Goal: Task Accomplishment & Management: Complete application form

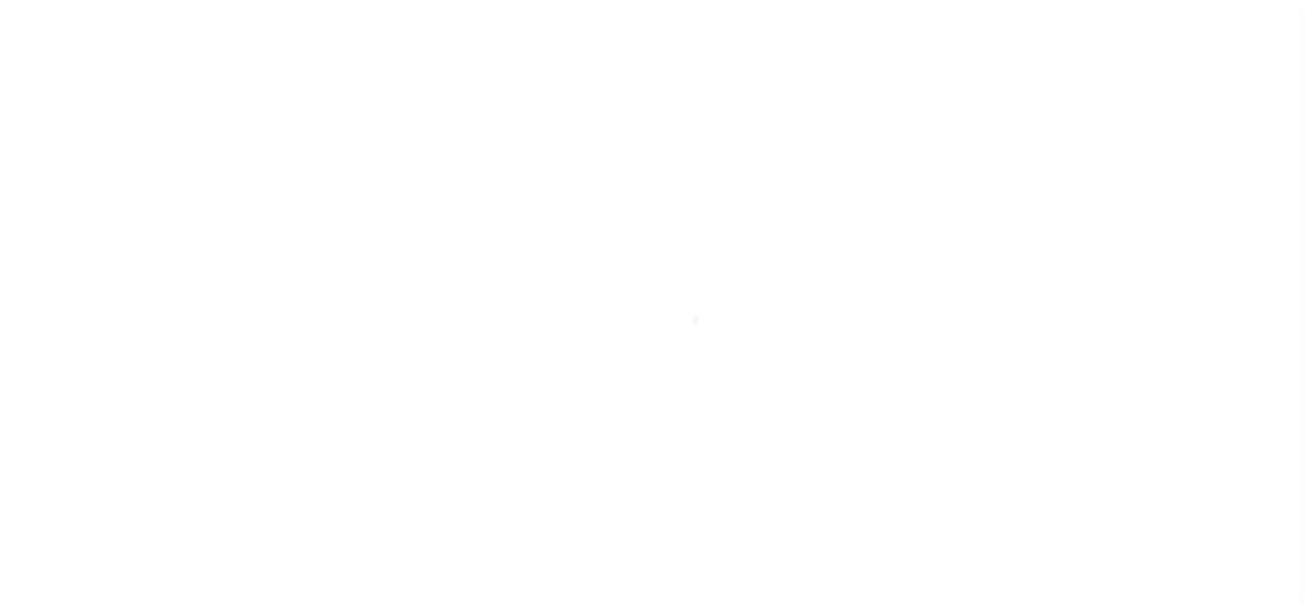
select select "200"
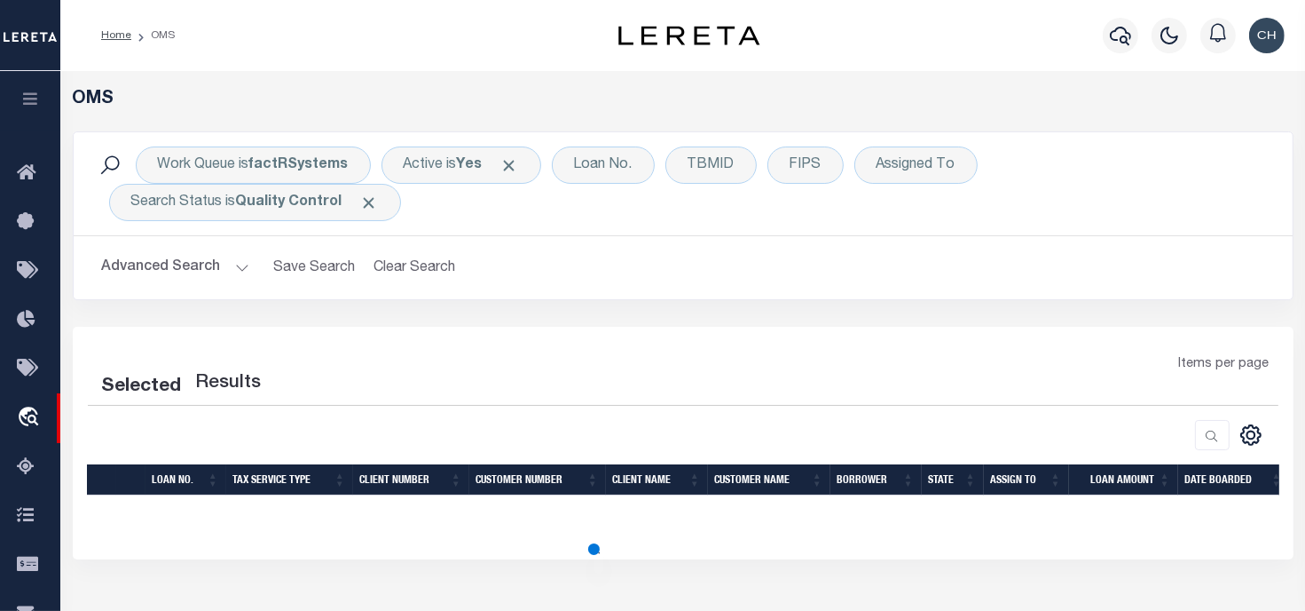
select select "200"
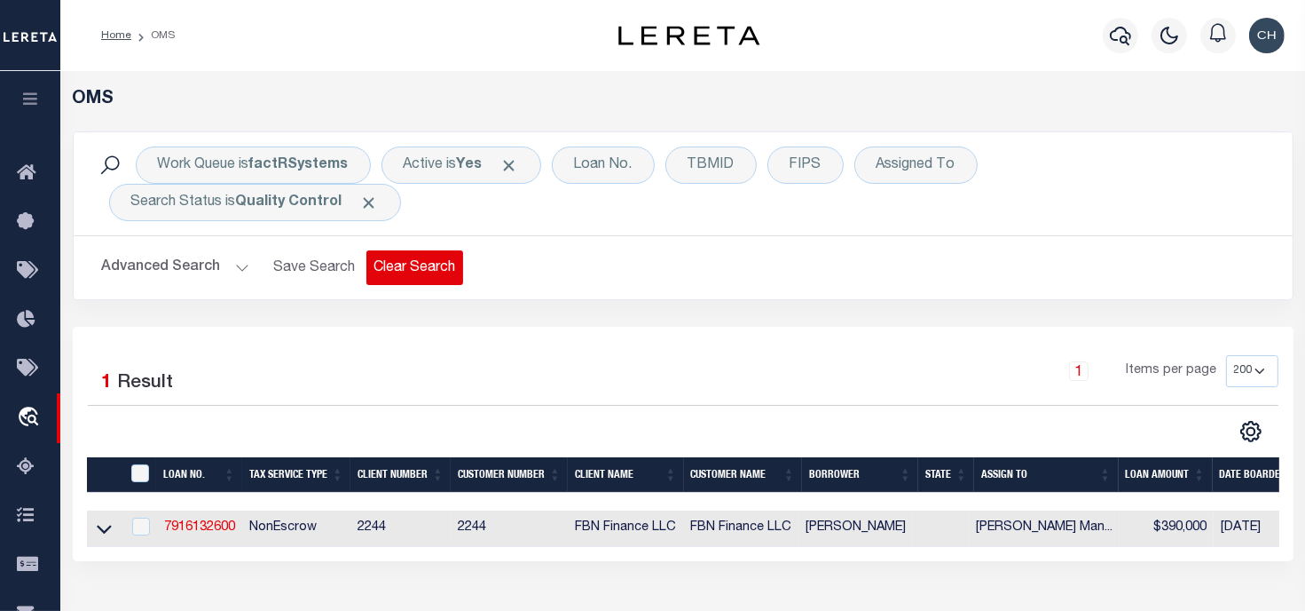
click at [388, 276] on button "Clear Search" at bounding box center [415, 267] width 97 height 35
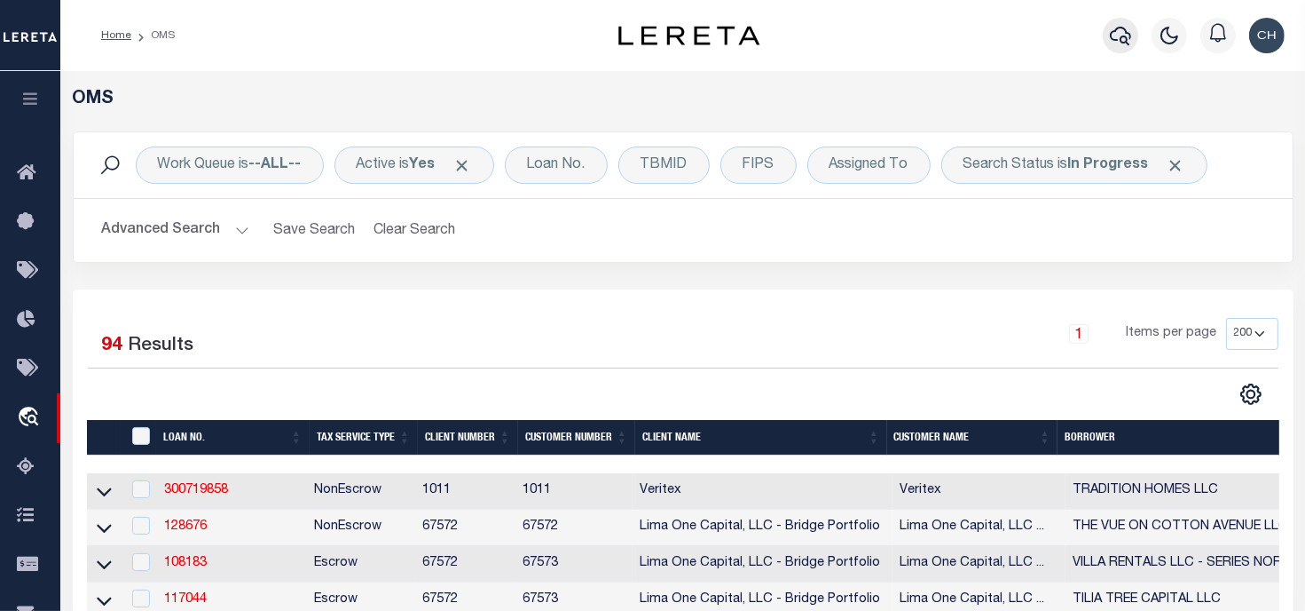
click at [1112, 41] on icon "button" at bounding box center [1120, 35] width 21 height 21
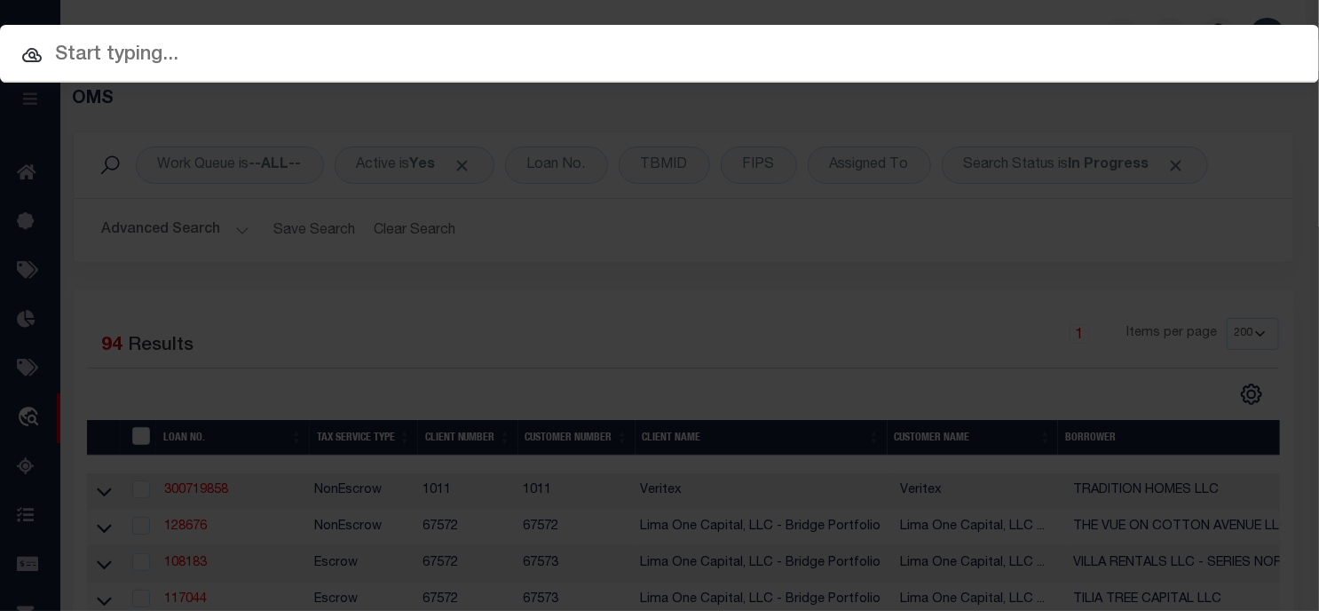
paste input "7100235200-2"
click at [676, 53] on input "7100235200-2" at bounding box center [659, 55] width 1319 height 31
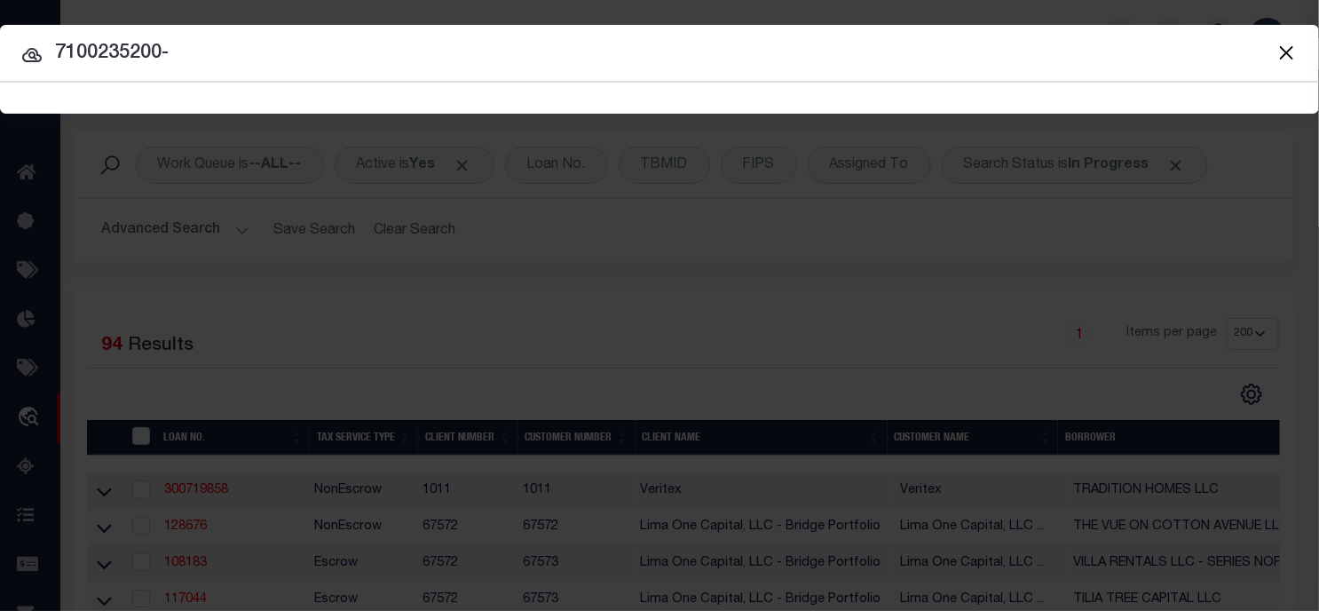
type input "7100235200"
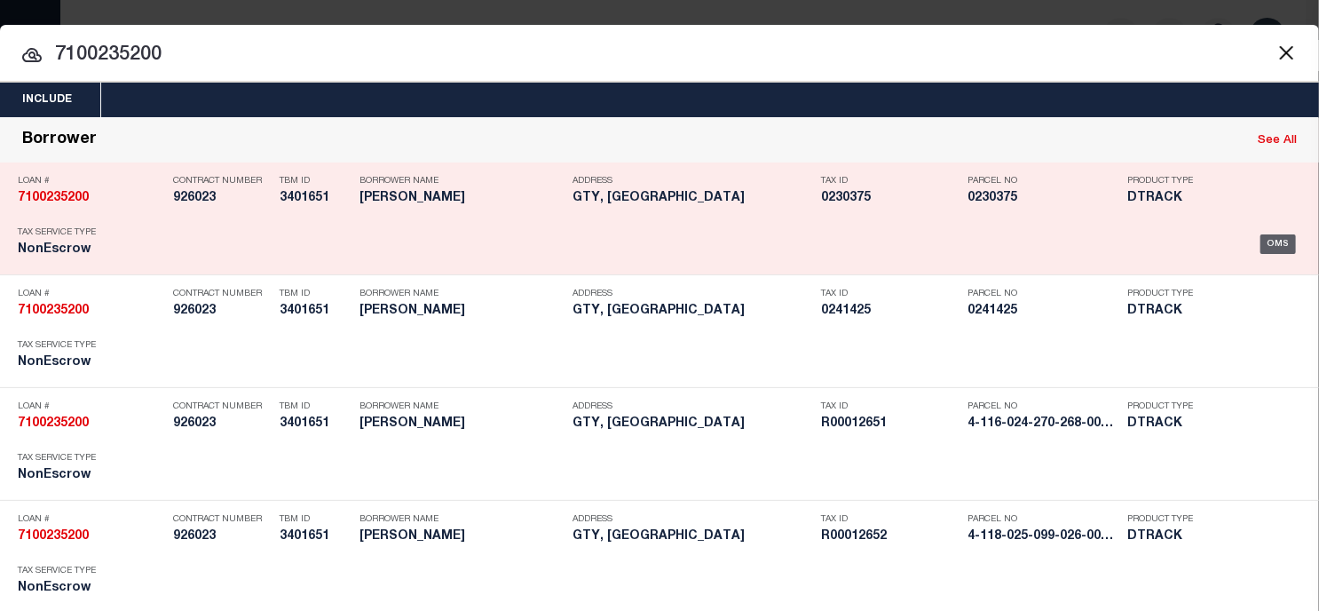
click at [1282, 241] on div "OMS" at bounding box center [1278, 244] width 36 height 20
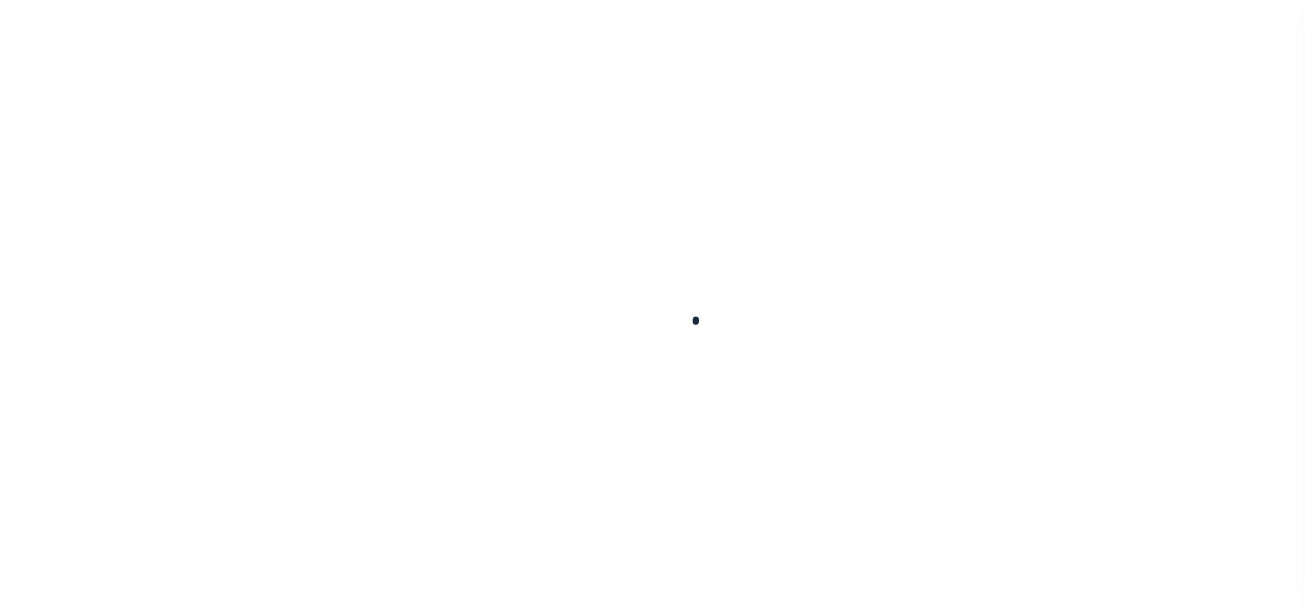
select select "NonEscrow"
select select "119919"
select select "14726"
select select
type input "GTY, [GEOGRAPHIC_DATA]"
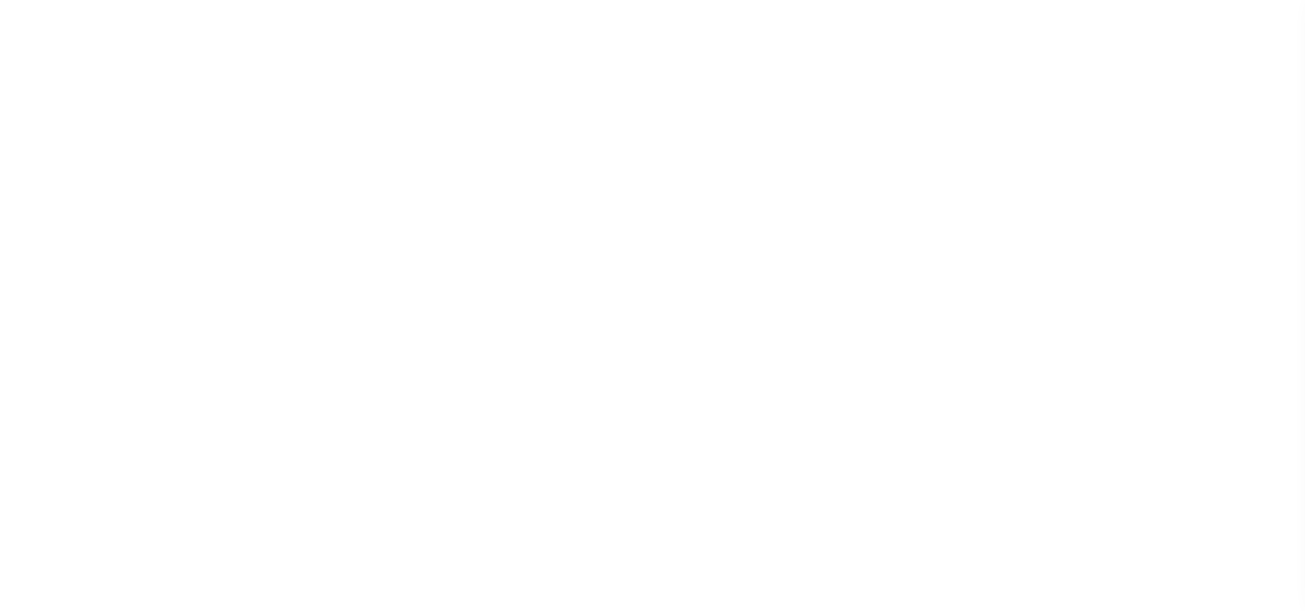
type input "NM"
type textarea "FLDT 19565.11 ACRES OF RANCHLAND IN CHAVES/LINCOLN GTY NM"
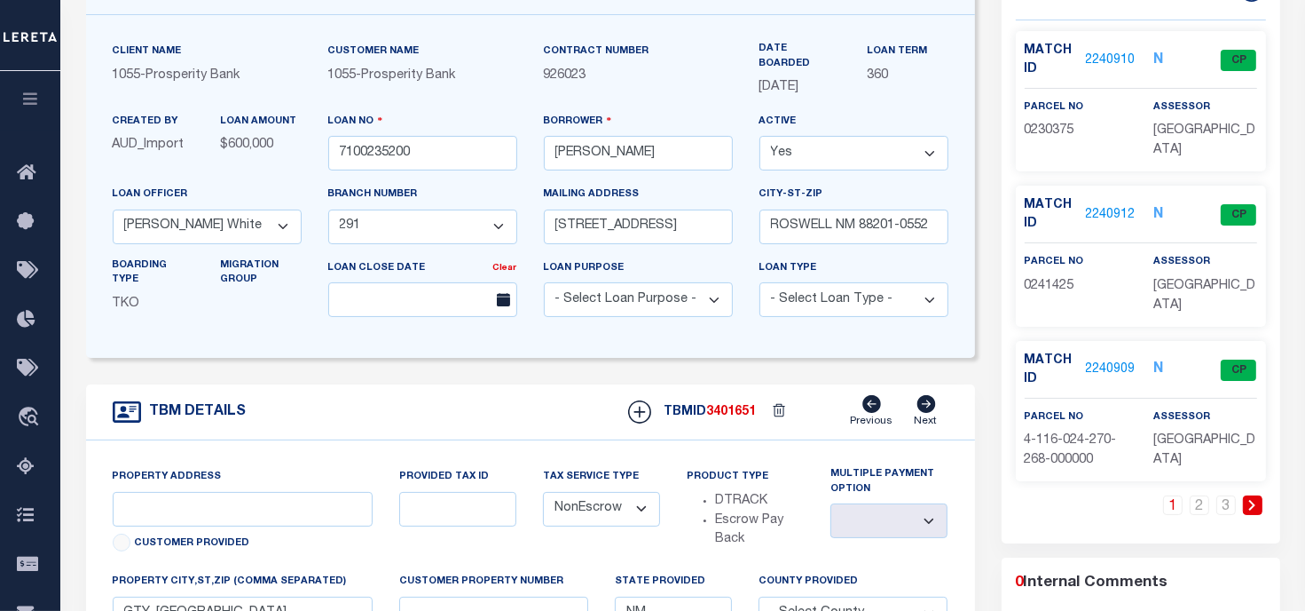
scroll to position [177, 0]
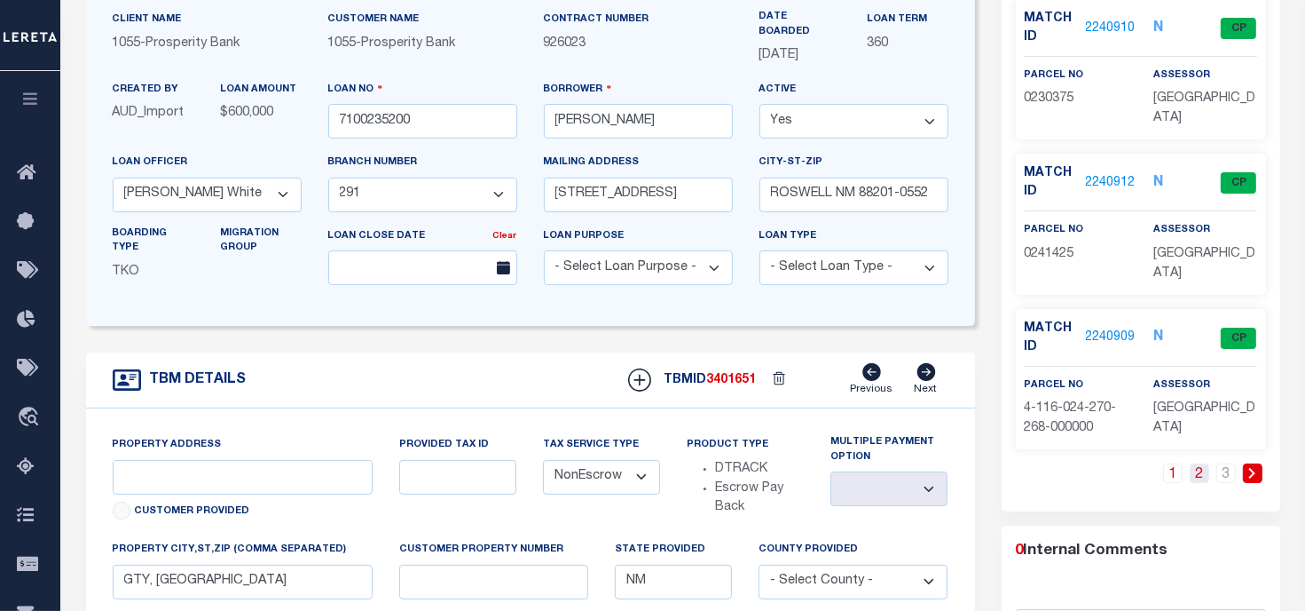
click at [1196, 470] on link "2" at bounding box center [1200, 473] width 20 height 20
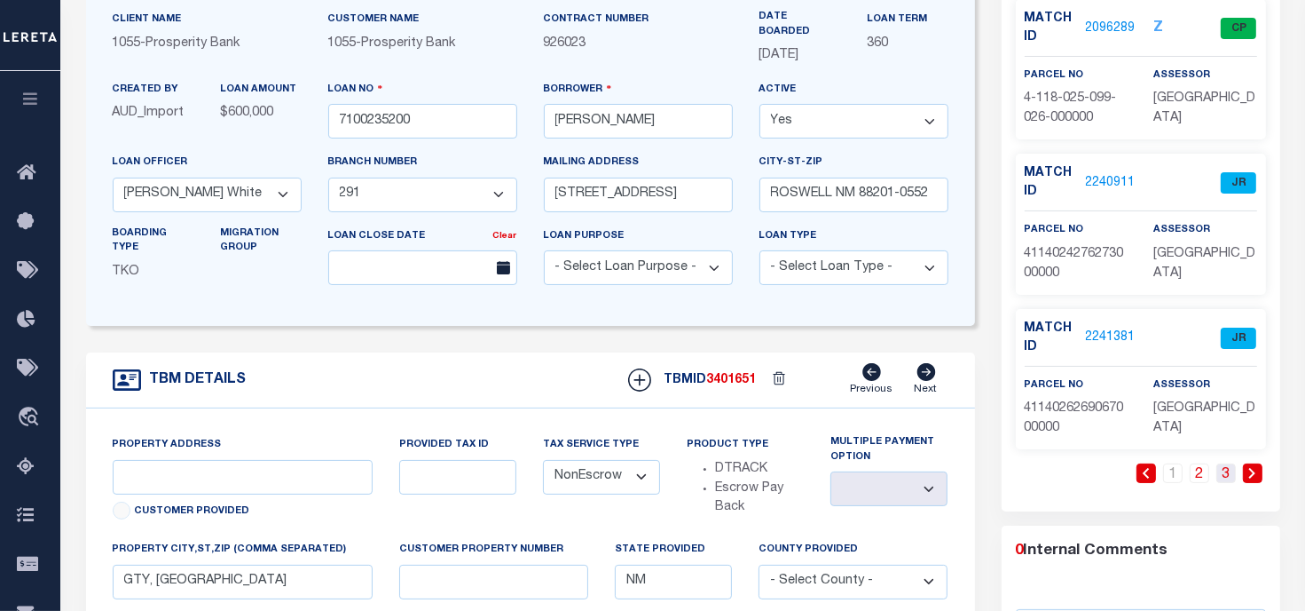
click at [1231, 470] on link "3" at bounding box center [1227, 473] width 20 height 20
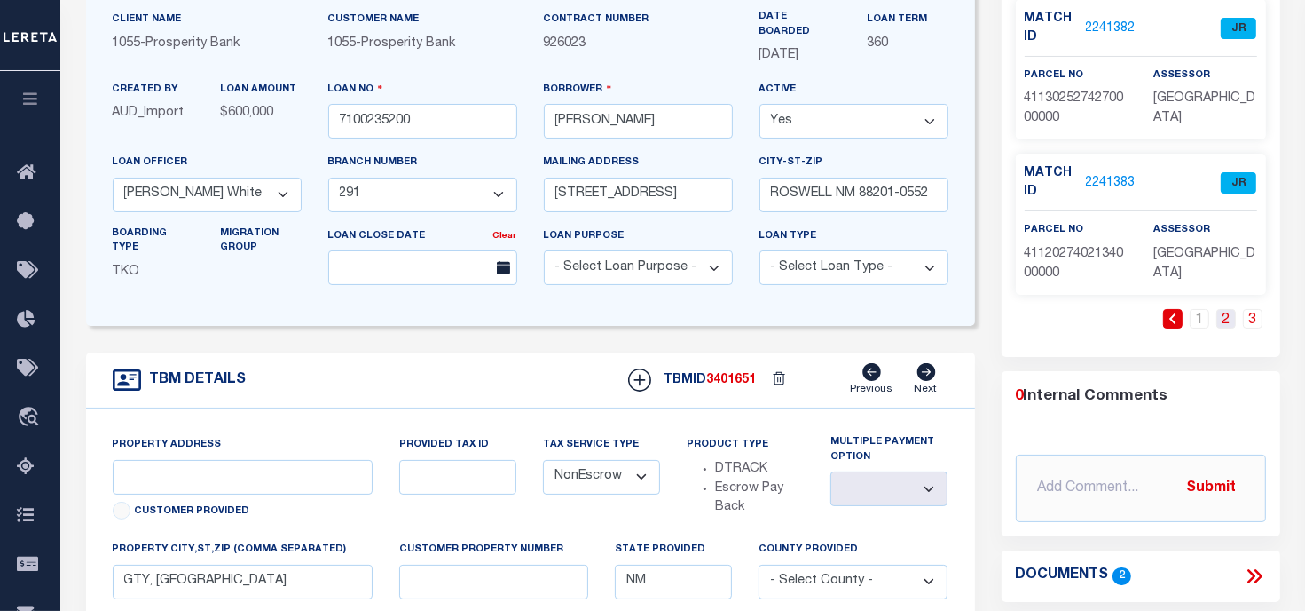
click at [1223, 319] on link "2" at bounding box center [1227, 319] width 20 height 20
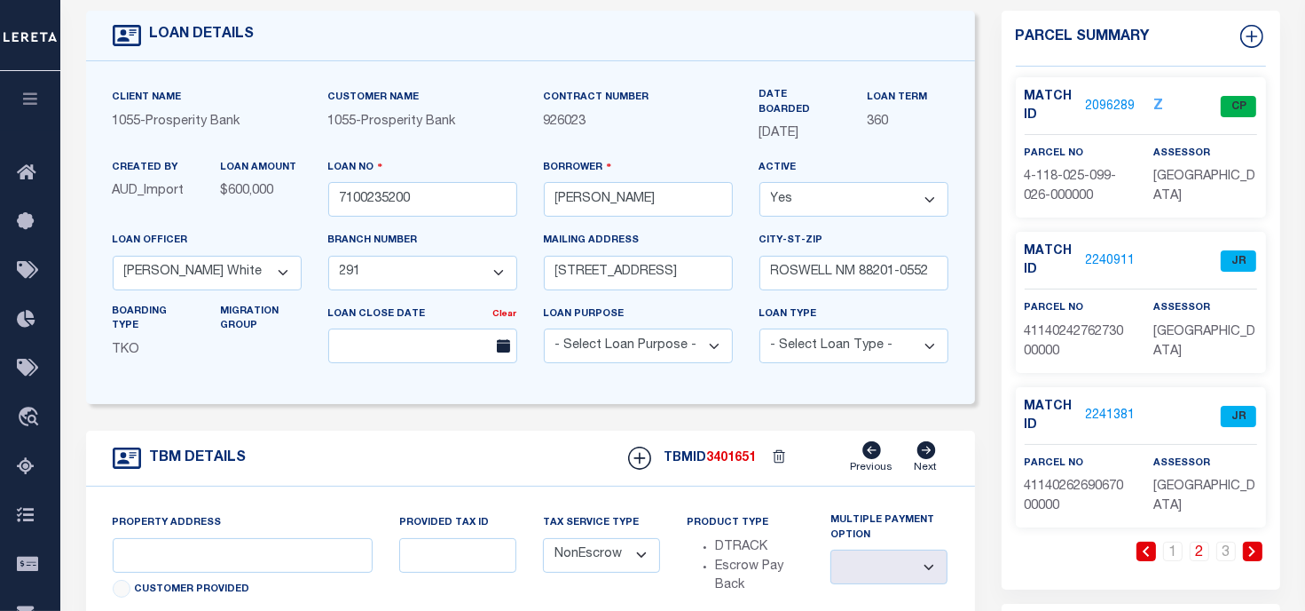
scroll to position [0, 0]
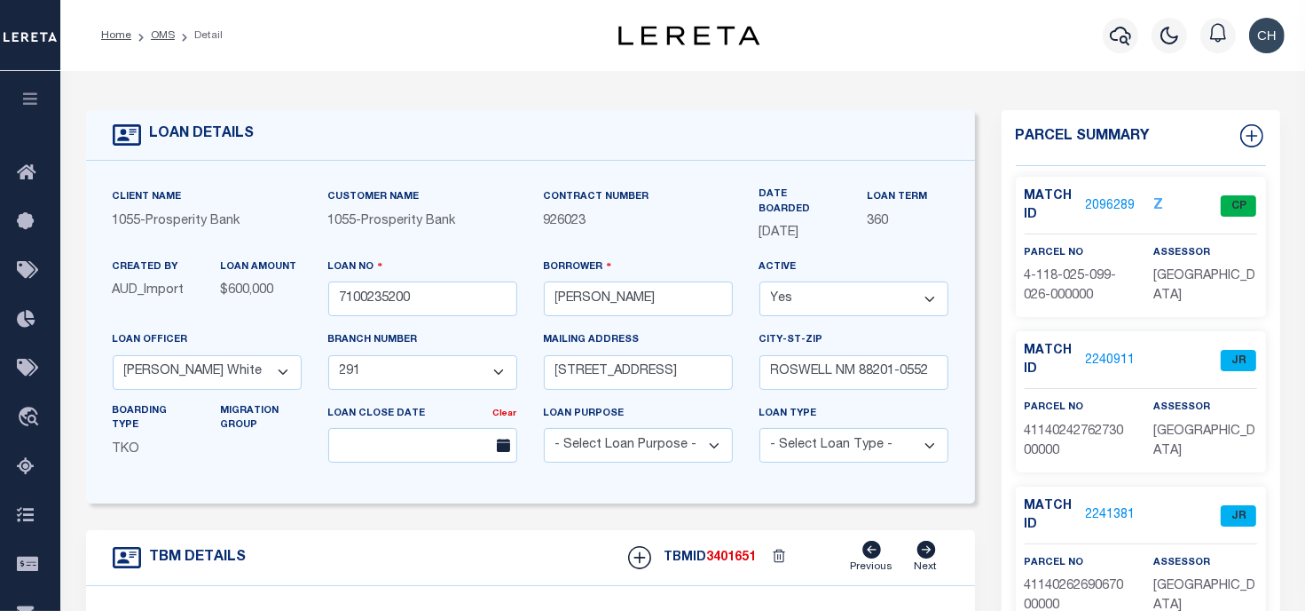
click at [1094, 357] on link "2240911" at bounding box center [1111, 360] width 50 height 19
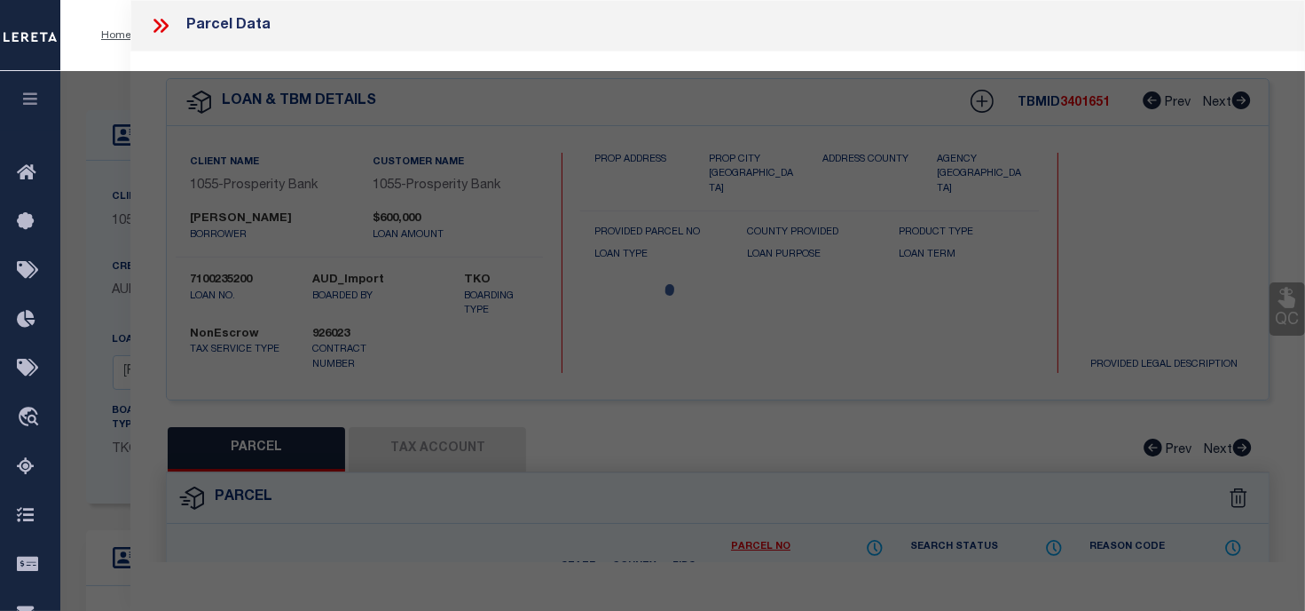
checkbox input "false"
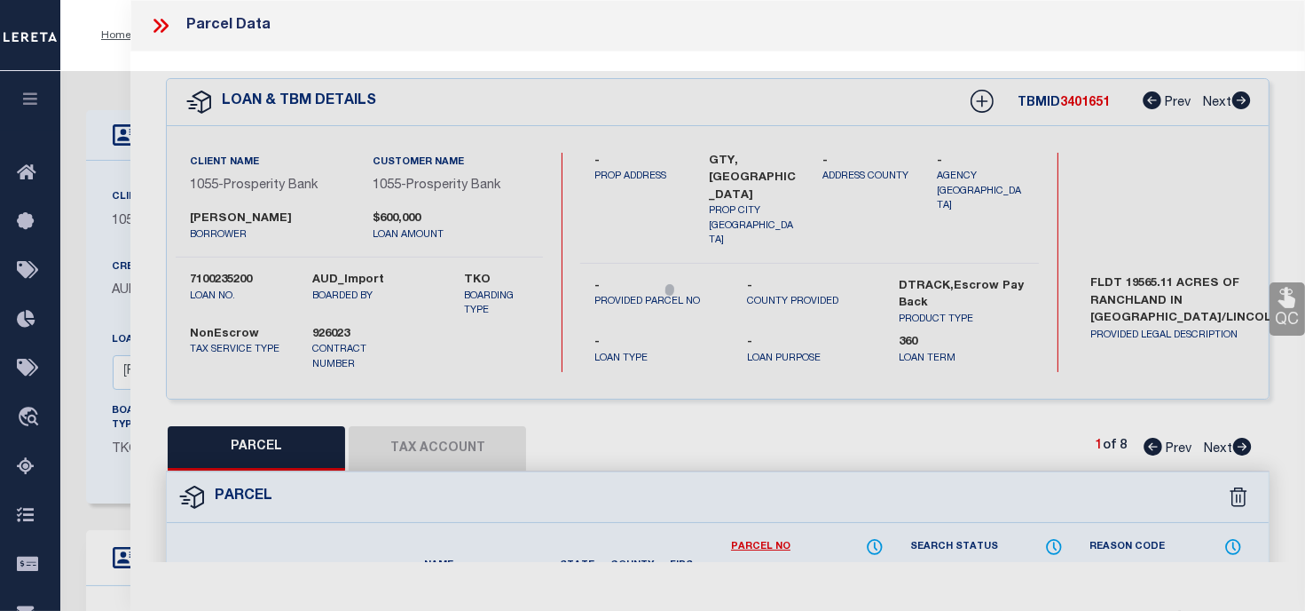
select select "JR"
type input "MAKOSHIKA BREAKS RANCH, INC"
select select "AGW"
select select "LEG"
type input "NM"
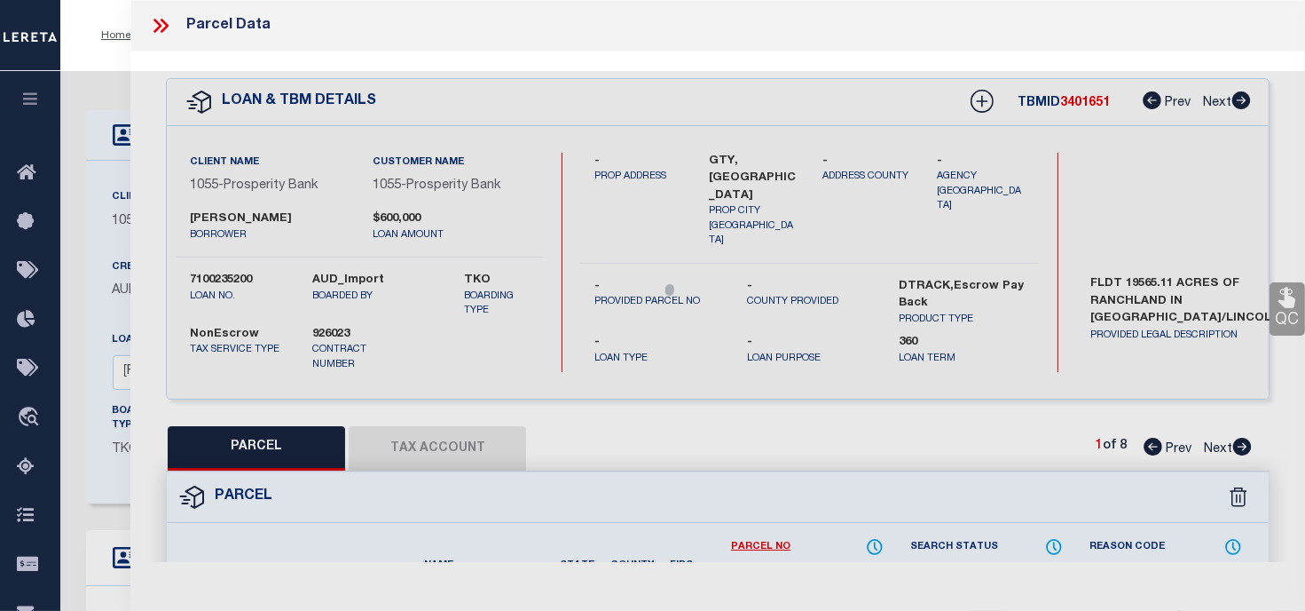
type textarea "ALL OF SECTION,"
type textarea "The TaxID you entered already exists, tied to Parcel Number 0230375 and can not…"
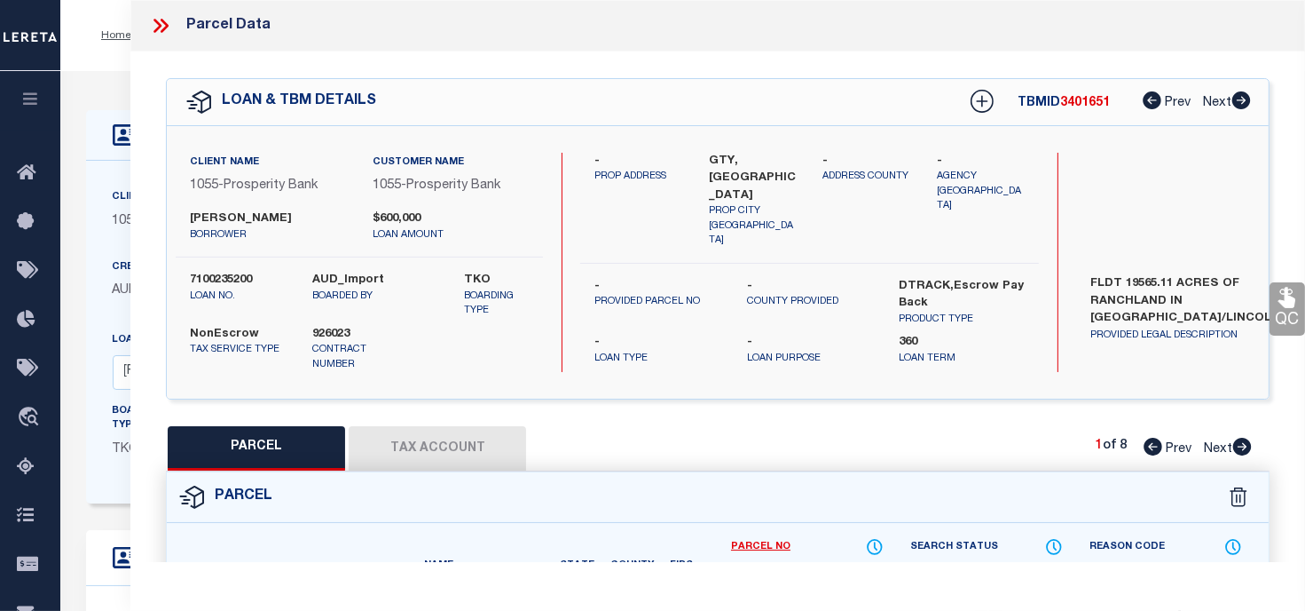
click at [158, 32] on icon at bounding box center [160, 25] width 23 height 23
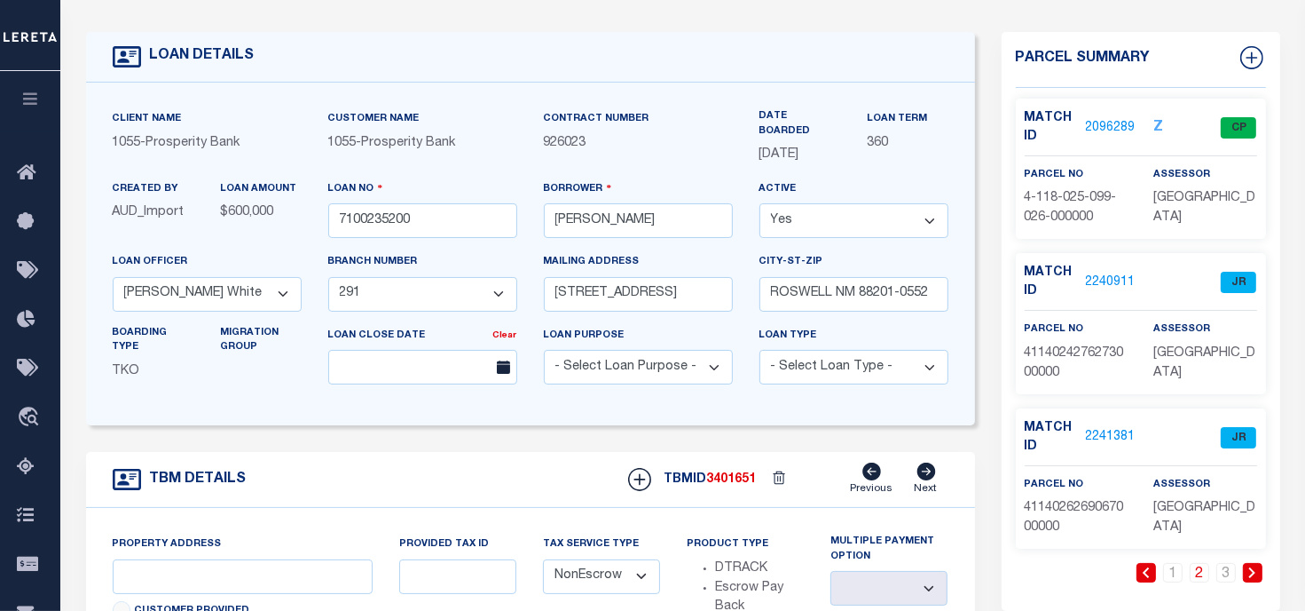
scroll to position [177, 0]
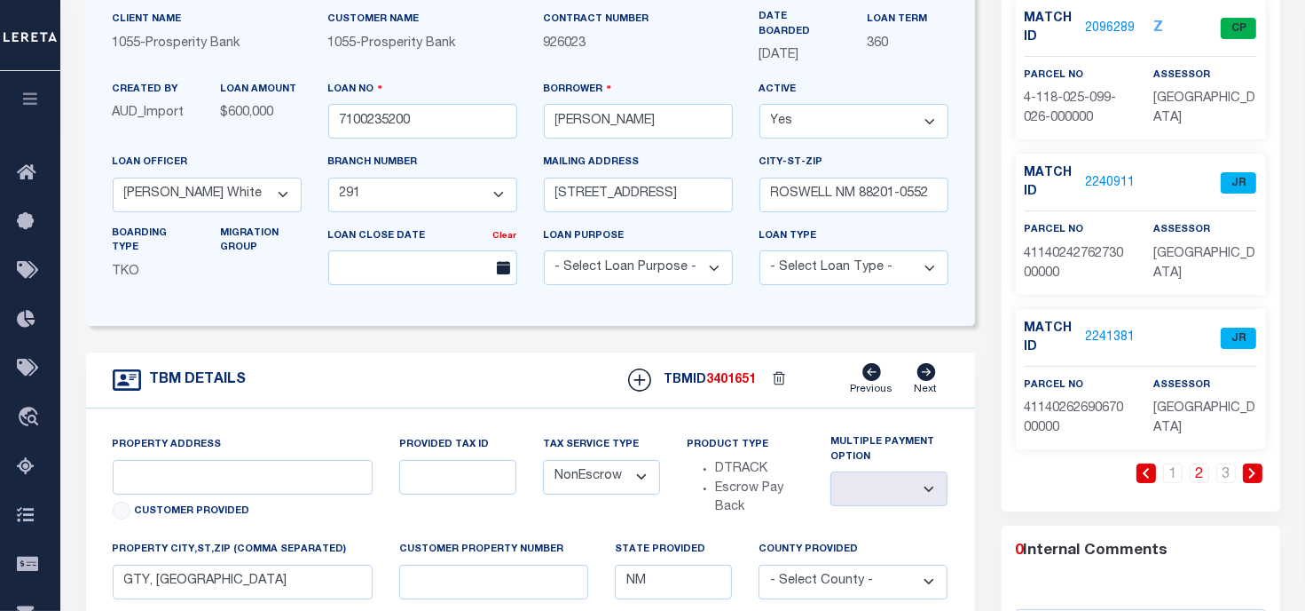
click at [1108, 341] on link "2241381" at bounding box center [1111, 337] width 50 height 19
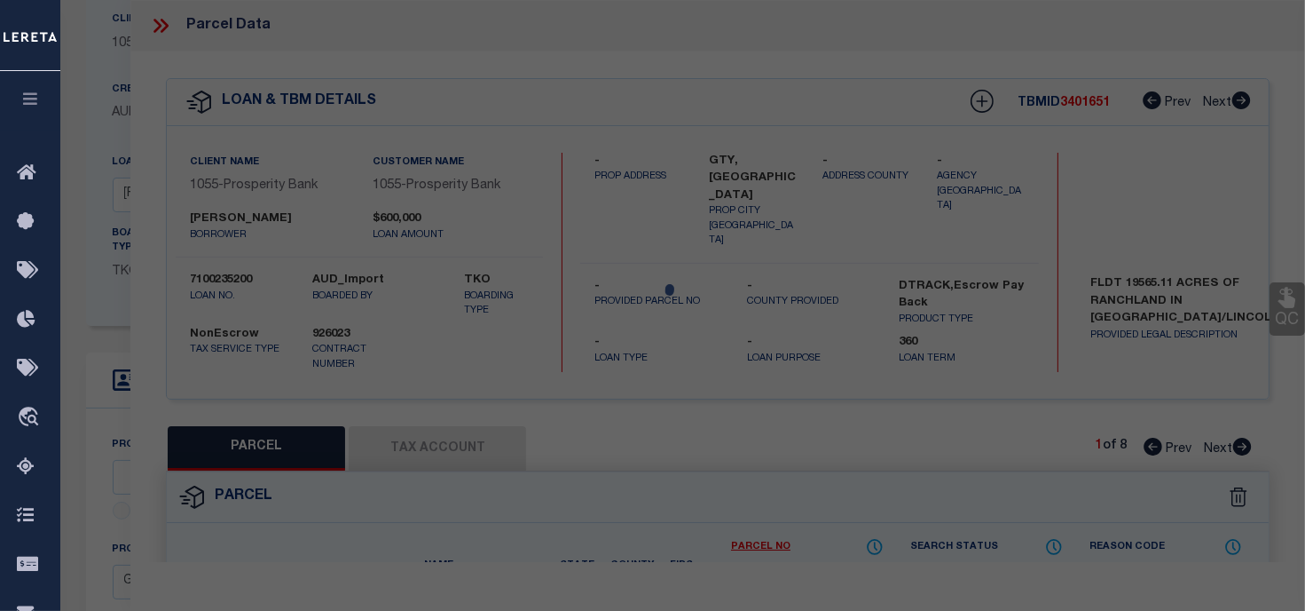
select select "AS"
select select
checkbox input "false"
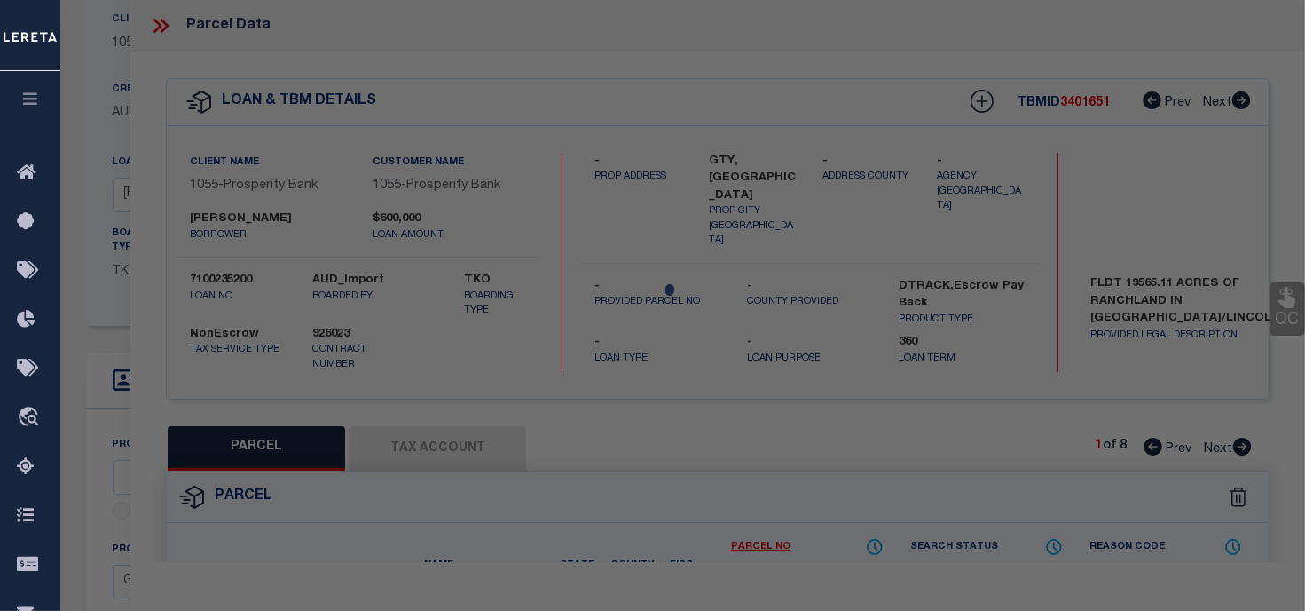
select select "JR"
type input "MAKOSHIKA BREAKS RANCH, INC"
select select "AGW"
select select "LEG"
type input "GTY, [GEOGRAPHIC_DATA]"
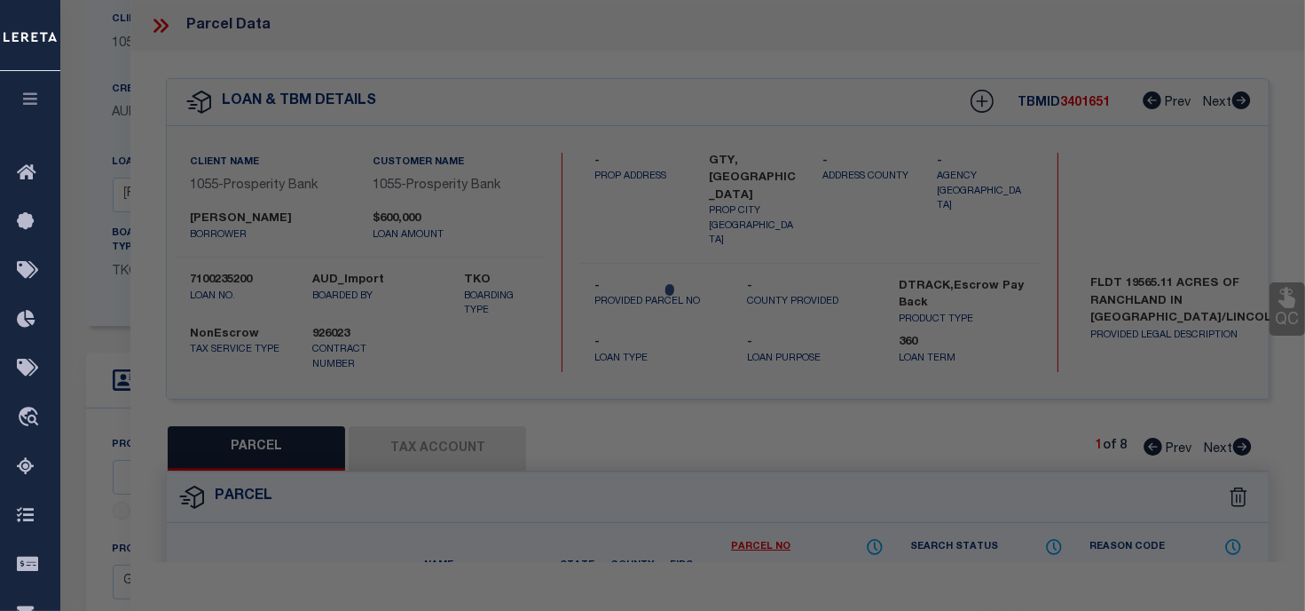
type textarea "MAKOSHIKA BREAKS RANCH, INC"
type textarea "The TaxID you entered already exists, tied to Parcel Number 0241425 and can not…"
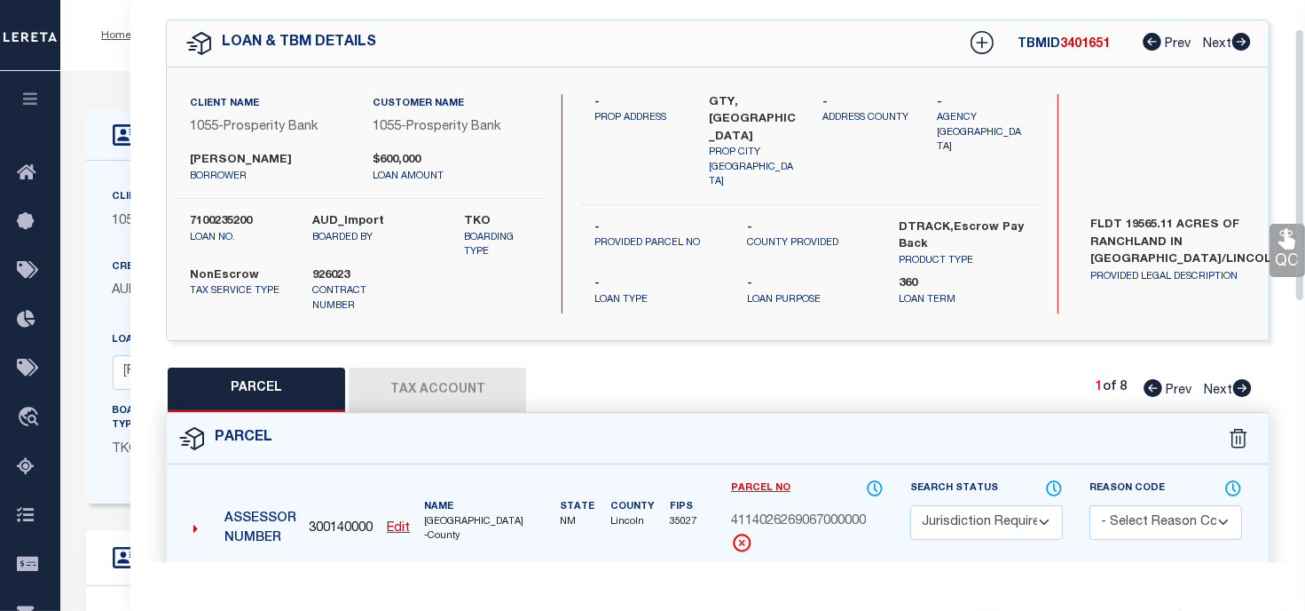
scroll to position [0, 0]
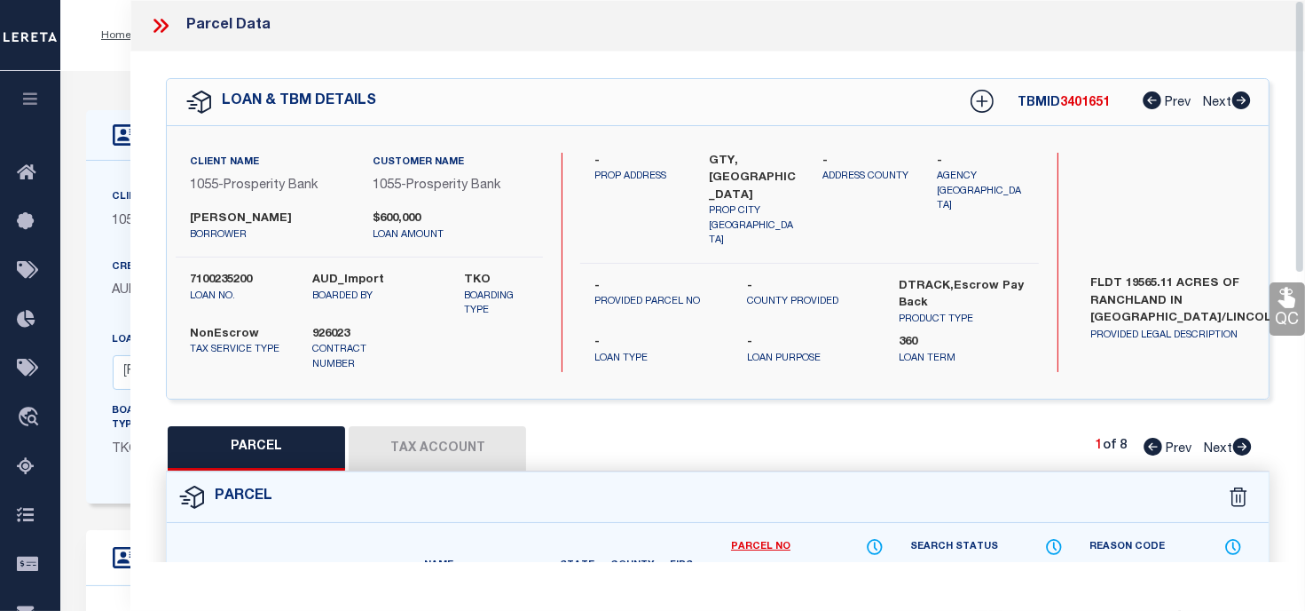
click at [157, 31] on icon at bounding box center [160, 25] width 23 height 23
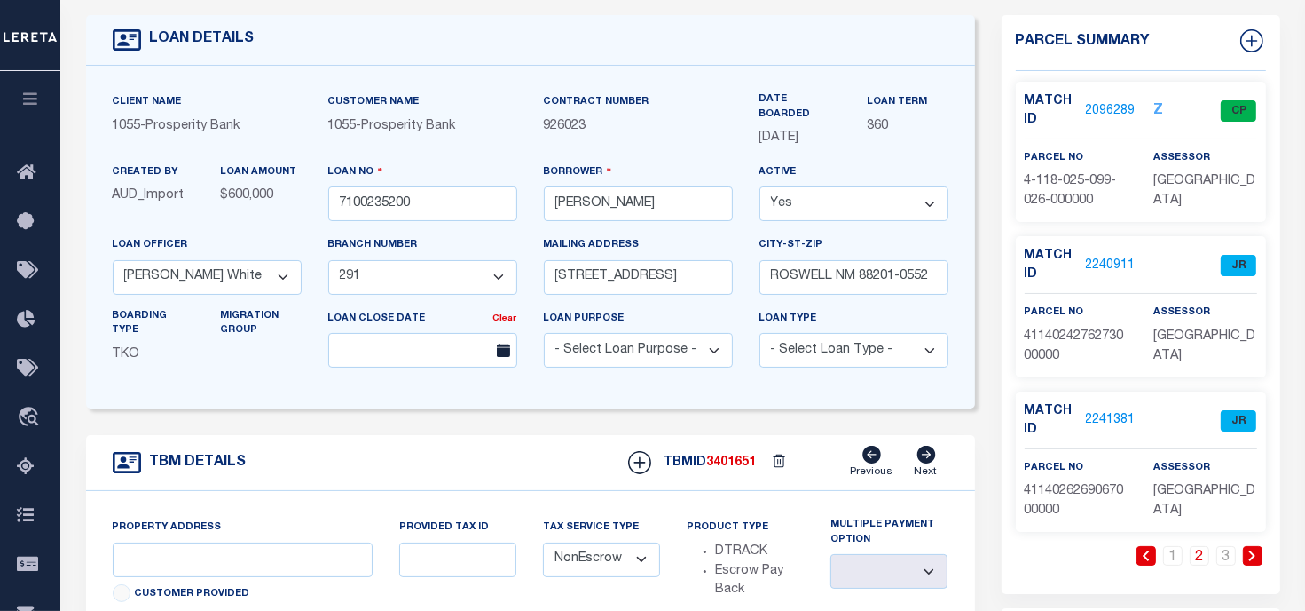
scroll to position [177, 0]
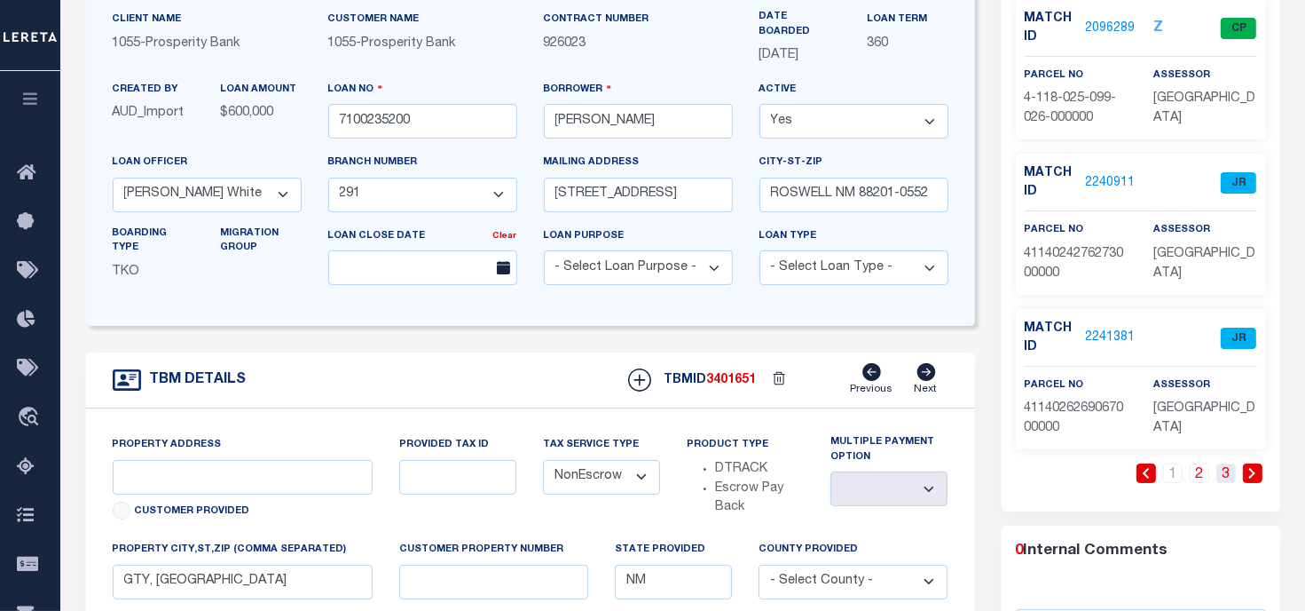
click at [1226, 470] on link "3" at bounding box center [1227, 473] width 20 height 20
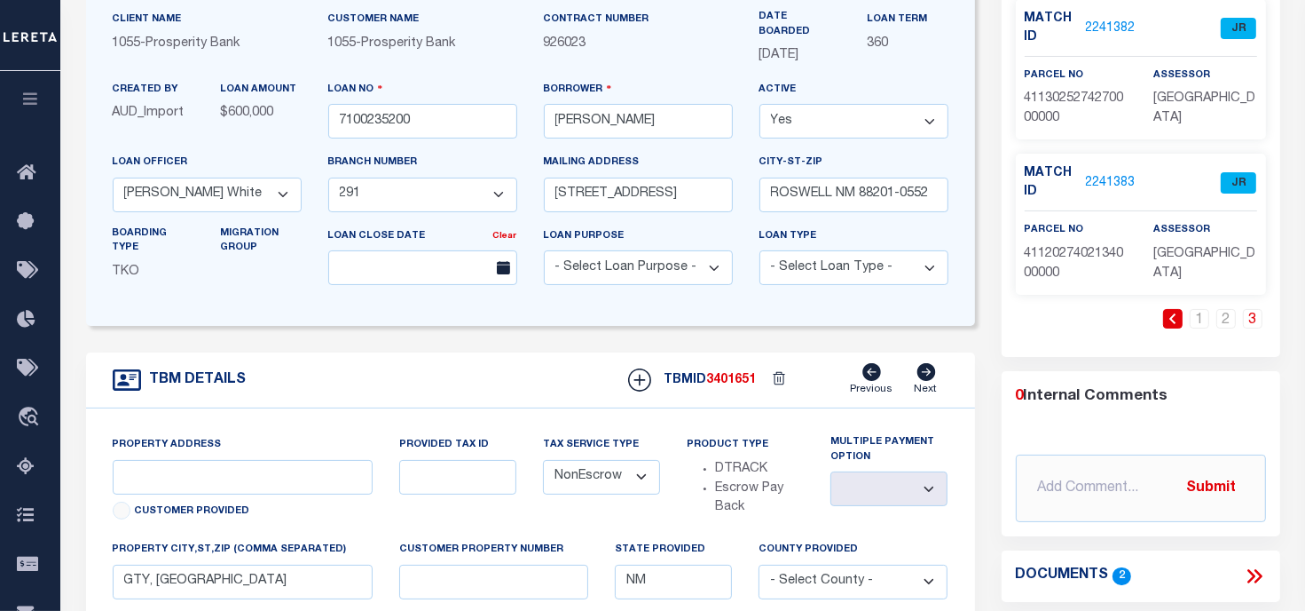
click at [1097, 174] on link "2241383" at bounding box center [1111, 183] width 50 height 19
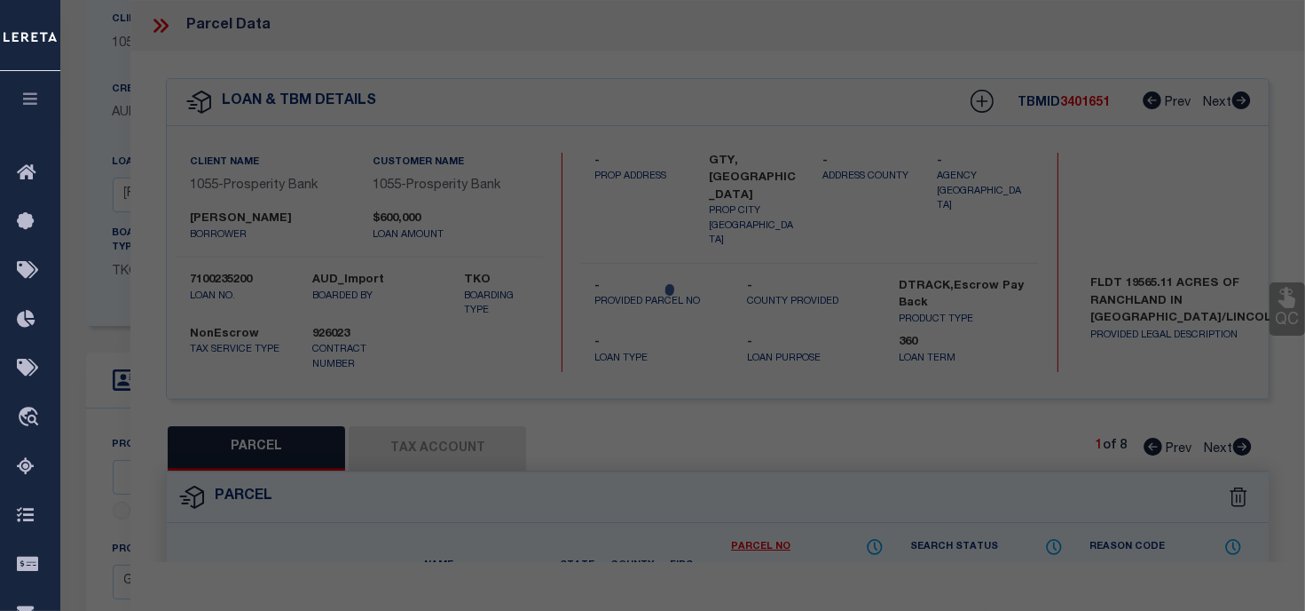
select select "AS"
select select
checkbox input "false"
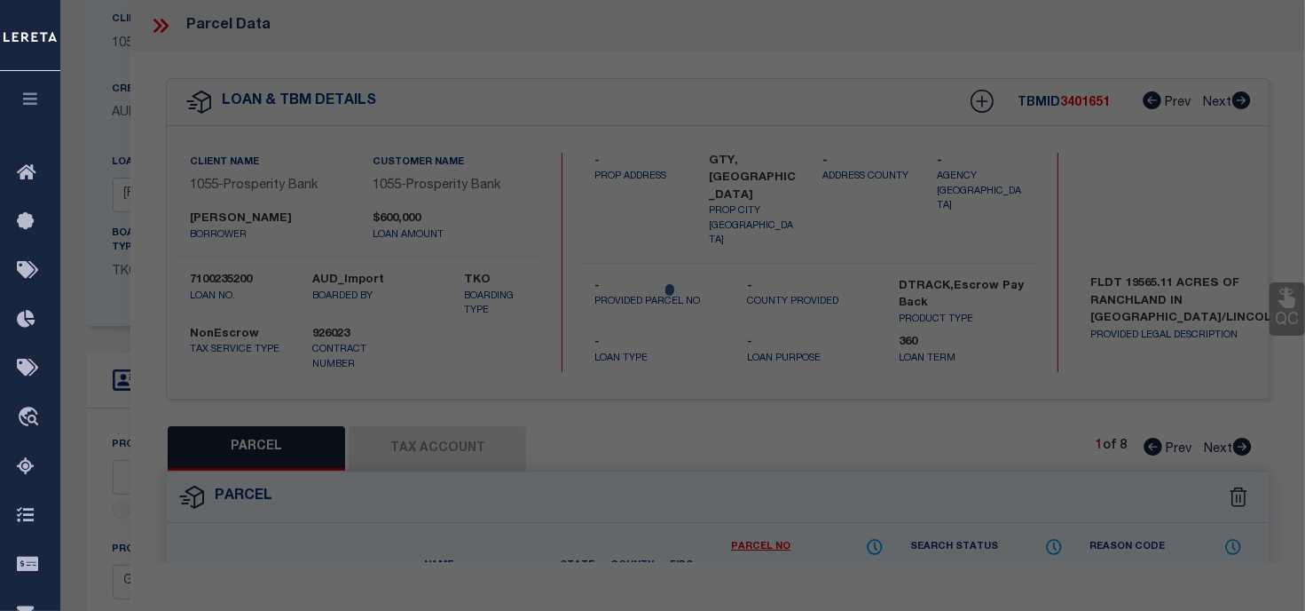
select select "JR"
type input "MAKOSHIKA BREAKS RANCH, INC"
select select "AGW"
select select "LEG"
type input "GTY, [GEOGRAPHIC_DATA]"
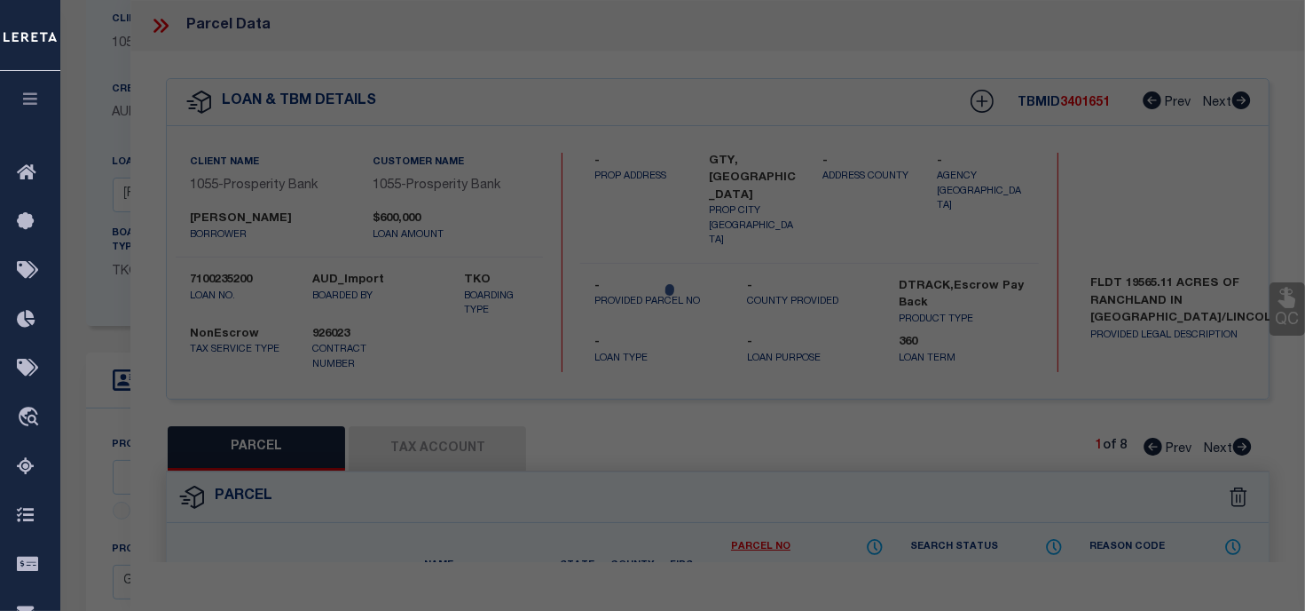
type textarea "NE4,"
type textarea "The TaxID you entered already exists, tied to Parcel Number 0241425 and can not…"
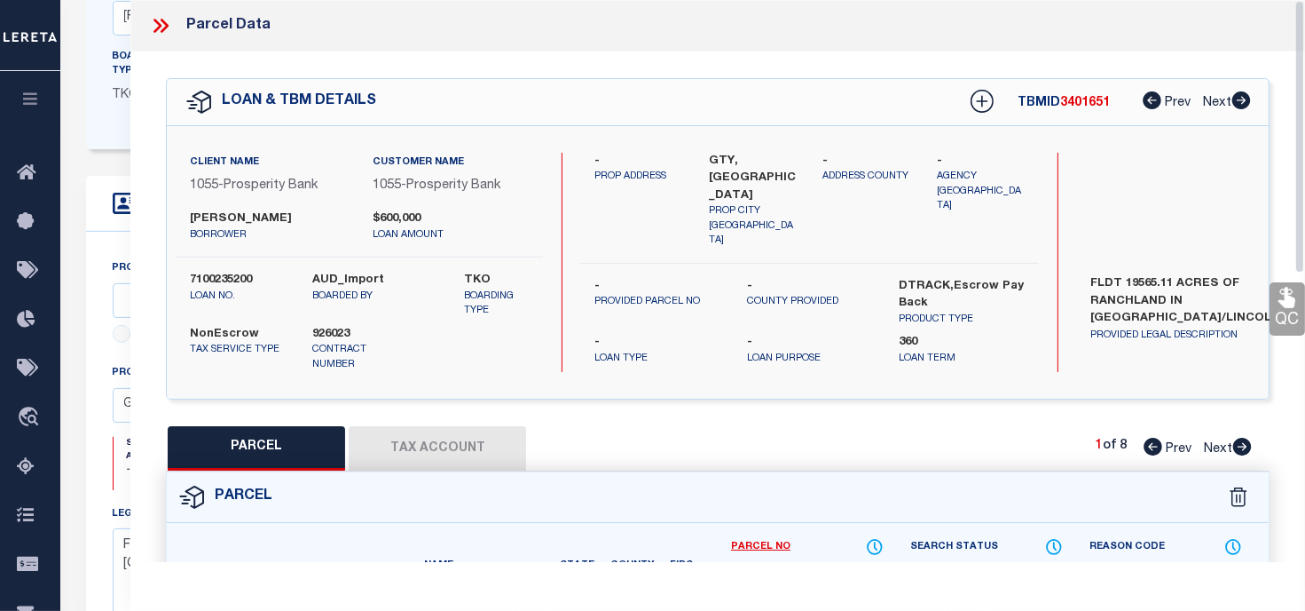
scroll to position [355, 0]
click at [756, 351] on div "- PROP ADDRESS GTY, NM PROP CITY ST ZIP - ADDRESS COUNTY - - -" at bounding box center [809, 262] width 459 height 219
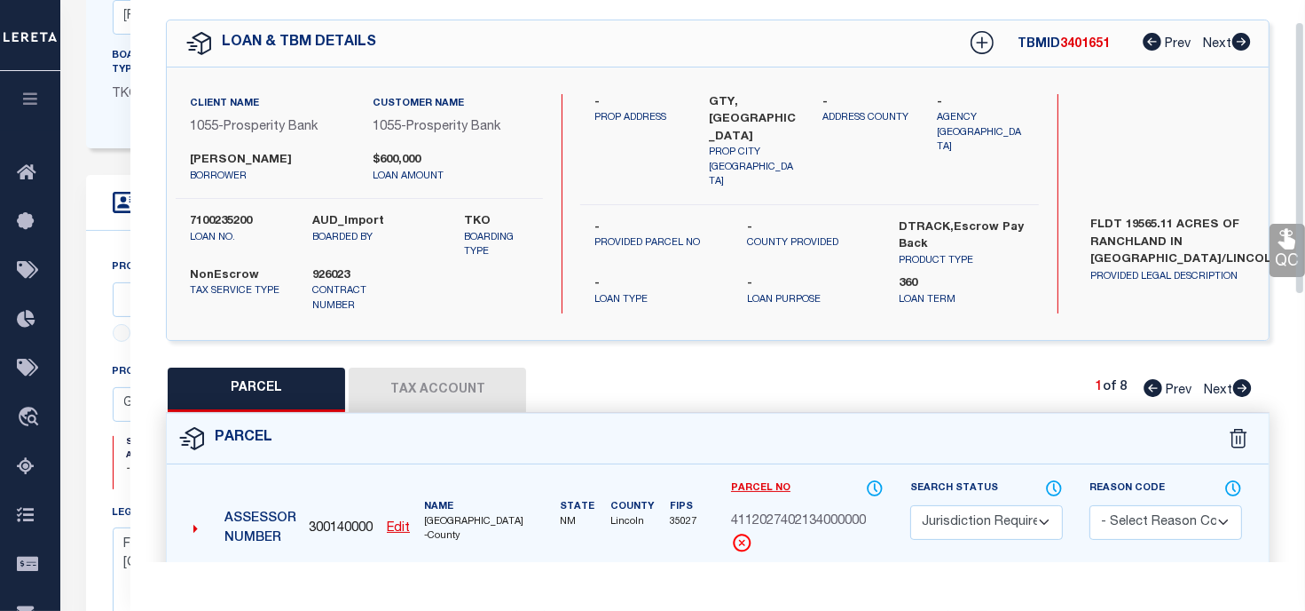
scroll to position [0, 0]
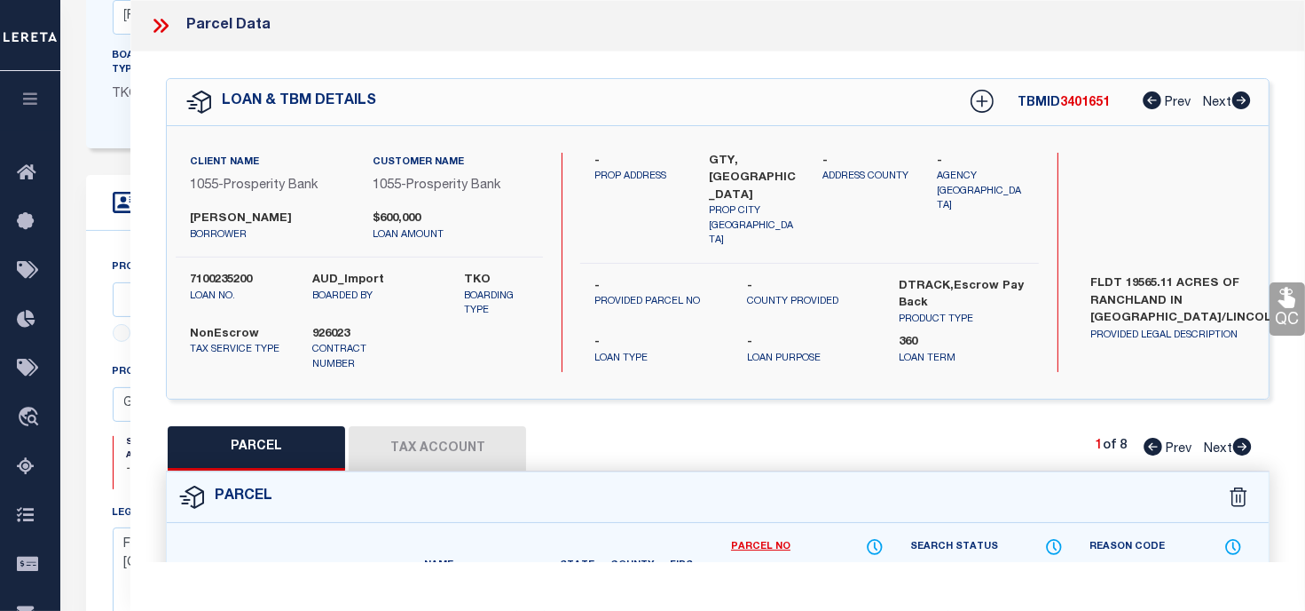
click at [167, 24] on icon at bounding box center [160, 25] width 23 height 23
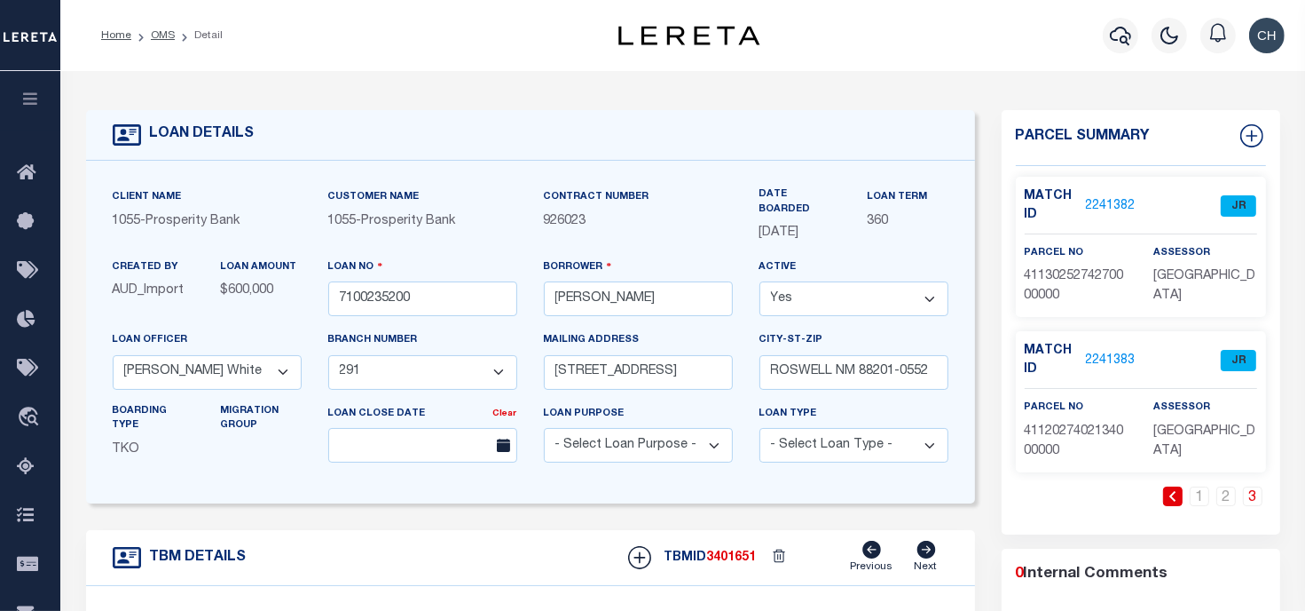
click at [1108, 202] on link "2241382" at bounding box center [1111, 206] width 50 height 19
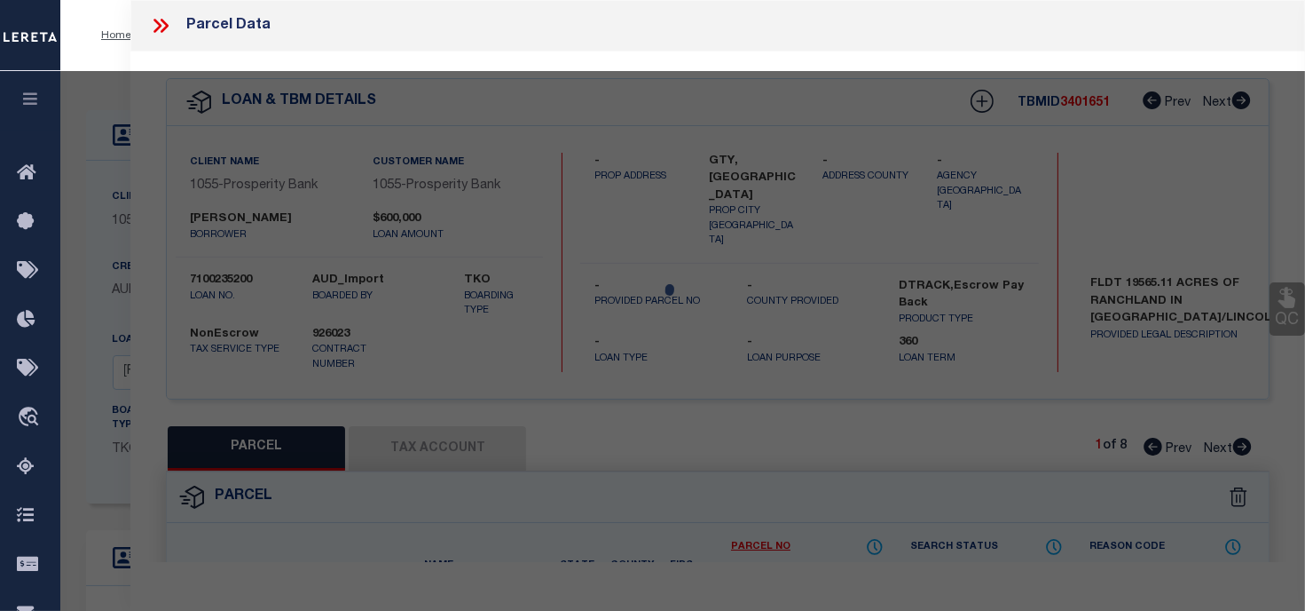
select select "AS"
select select
checkbox input "false"
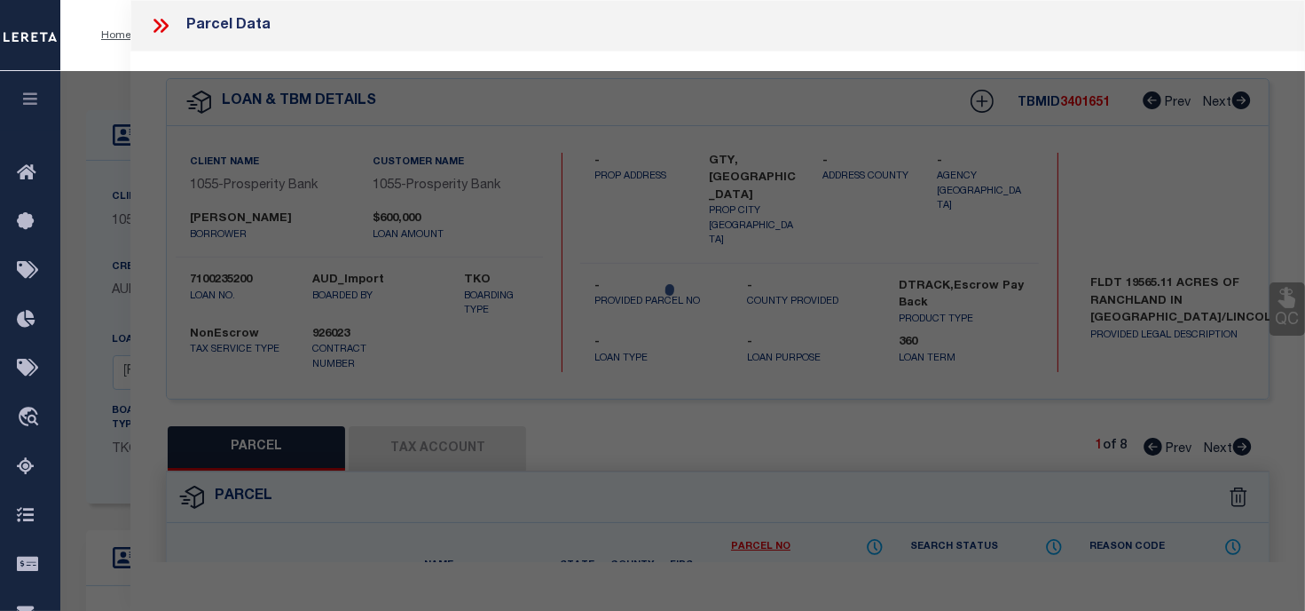
select select "JR"
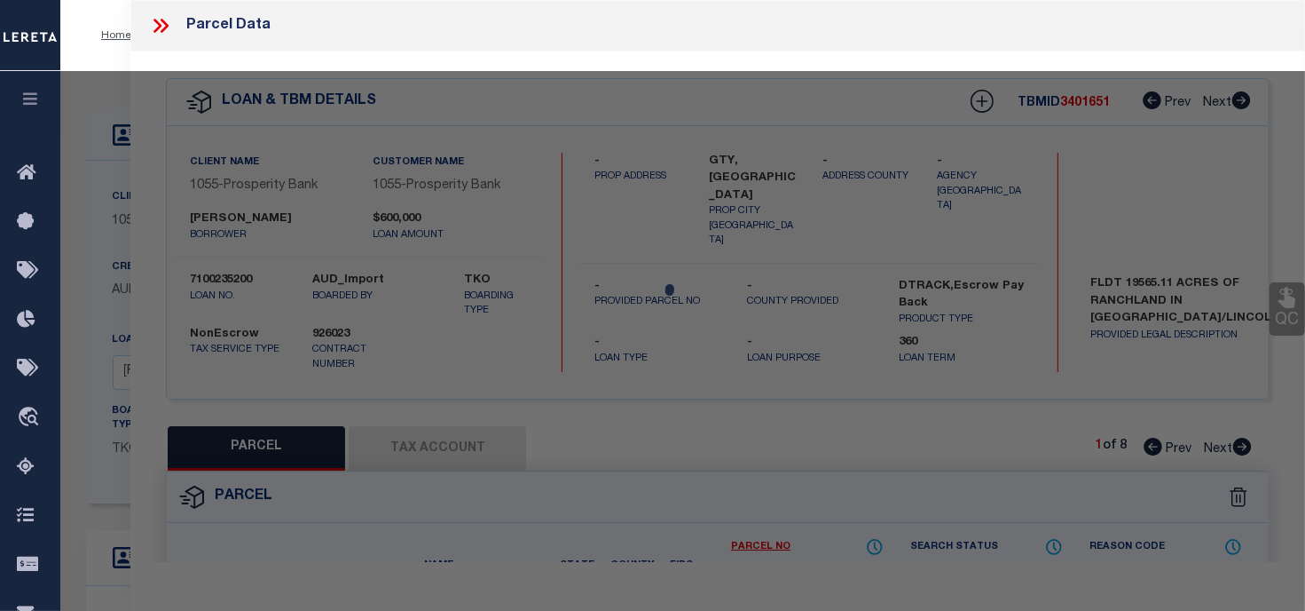
type input "MAKOSHIKA BREAKS RANCH, INC"
select select "AGW"
select select "LEG"
type input "GTY, [GEOGRAPHIC_DATA]"
type textarea "LOTS 1,2,3,4,S2N2,S2,"
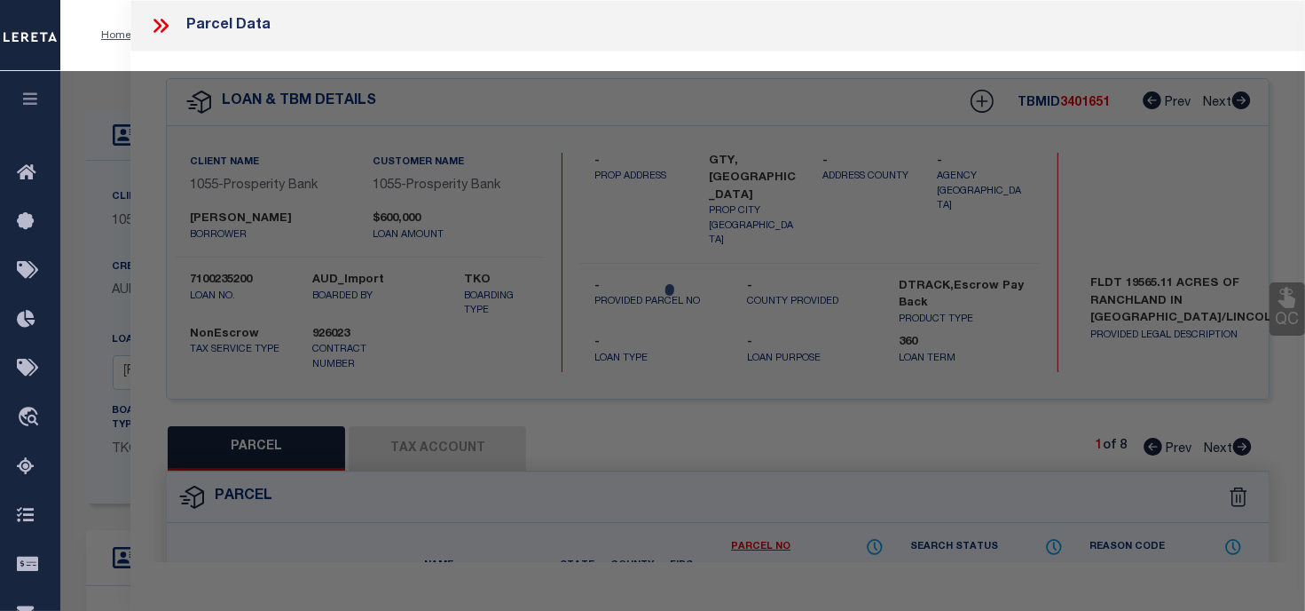
type textarea "The TaxID you entered already exists, tied to Parcel Number 0241425 and can not…"
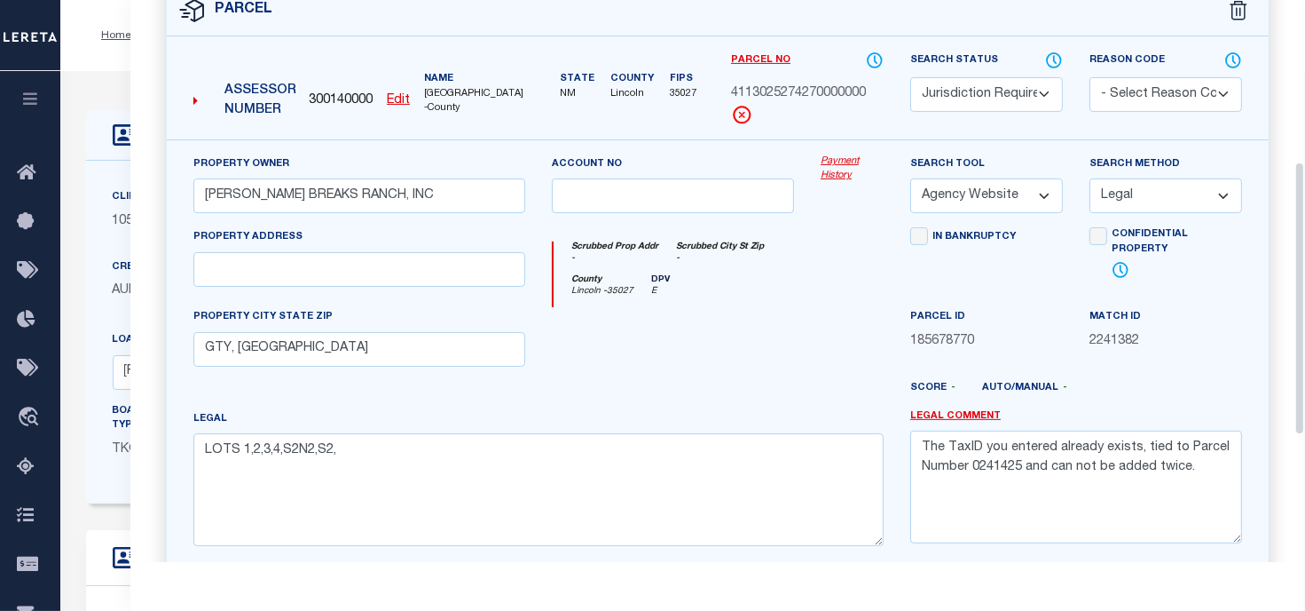
scroll to position [325, 0]
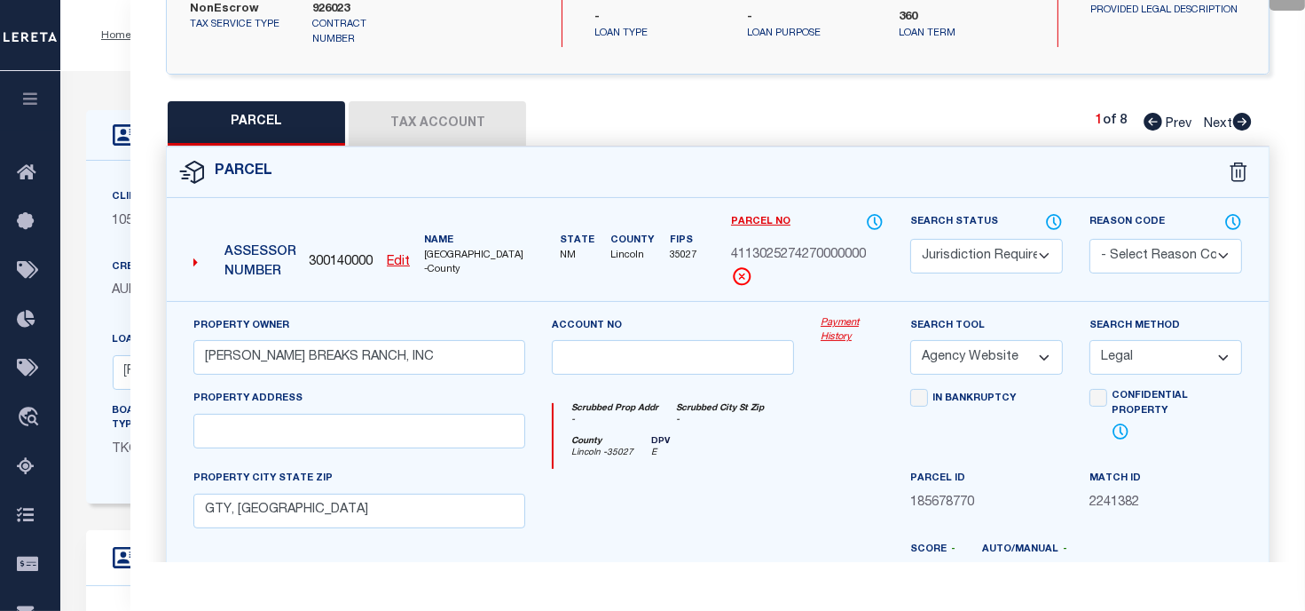
click at [830, 261] on span "4113025274270000000" at bounding box center [798, 256] width 135 height 20
copy span "4113025274270000000"
drag, startPoint x: 859, startPoint y: 272, endPoint x: 841, endPoint y: 265, distance: 18.8
click at [859, 271] on div "Parcel No 4113025274270000000" at bounding box center [807, 249] width 153 height 75
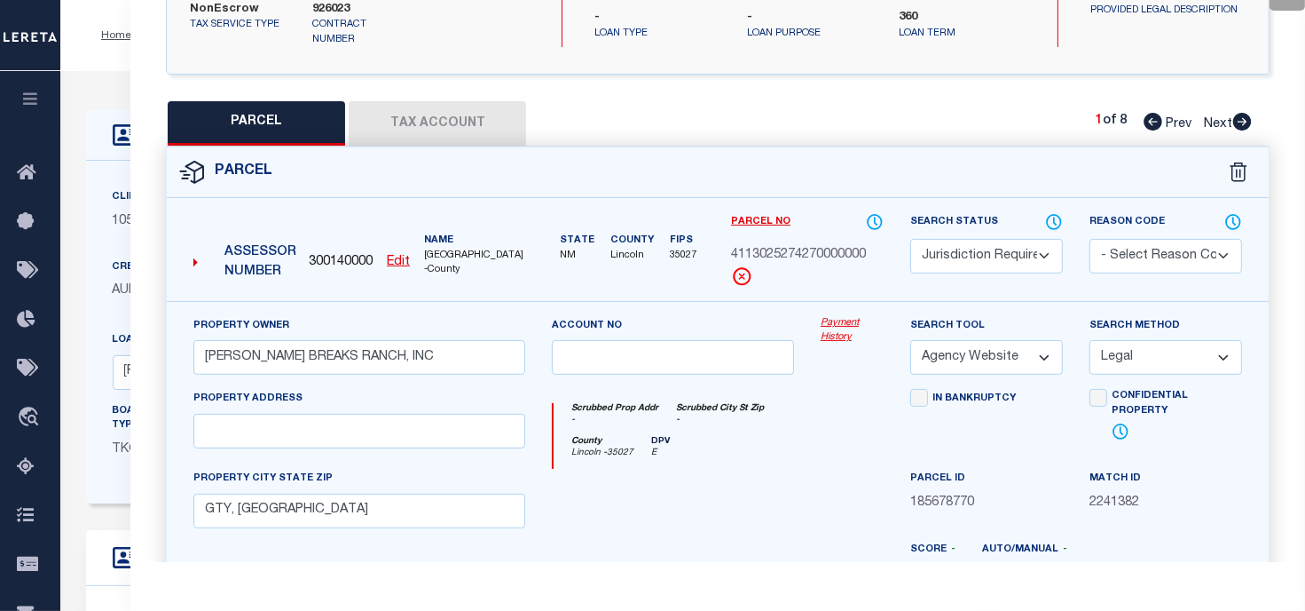
click at [816, 255] on span "4113025274270000000" at bounding box center [798, 256] width 135 height 20
copy span "4113025274270000000"
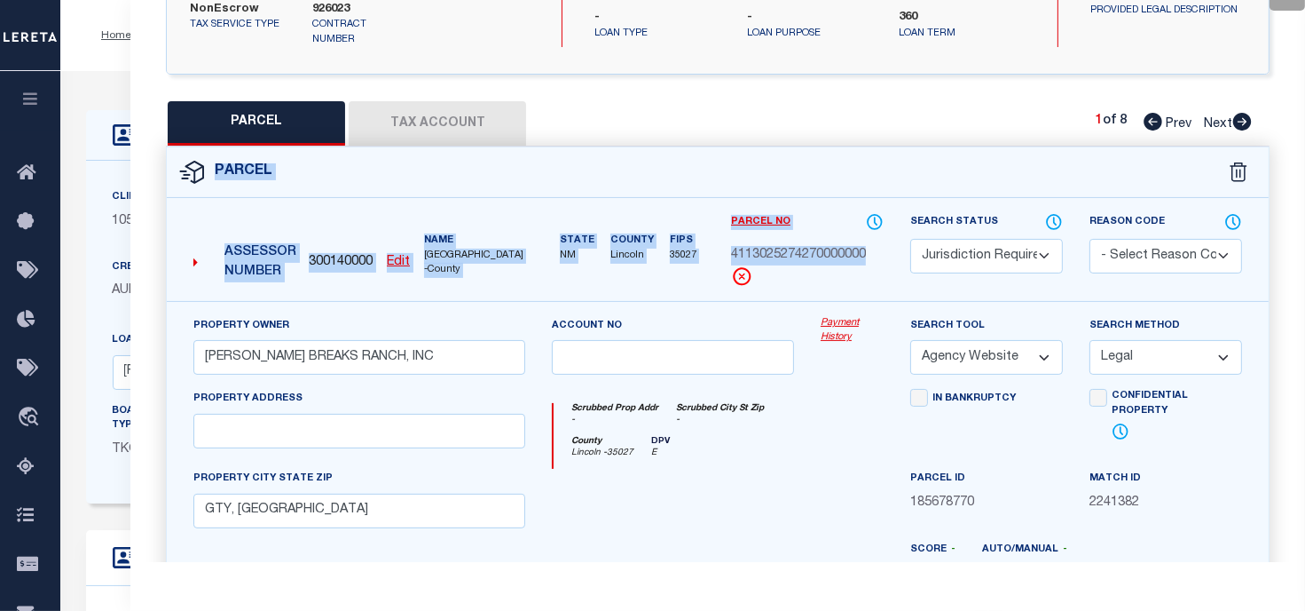
drag, startPoint x: 816, startPoint y: 255, endPoint x: 125, endPoint y: 59, distance: 717.5
click at [343, 147] on form "Parcel 300140000 Edit NM" at bounding box center [718, 476] width 1102 height 659
click at [783, 264] on div "Parcel No 4113025274270000000" at bounding box center [807, 249] width 153 height 75
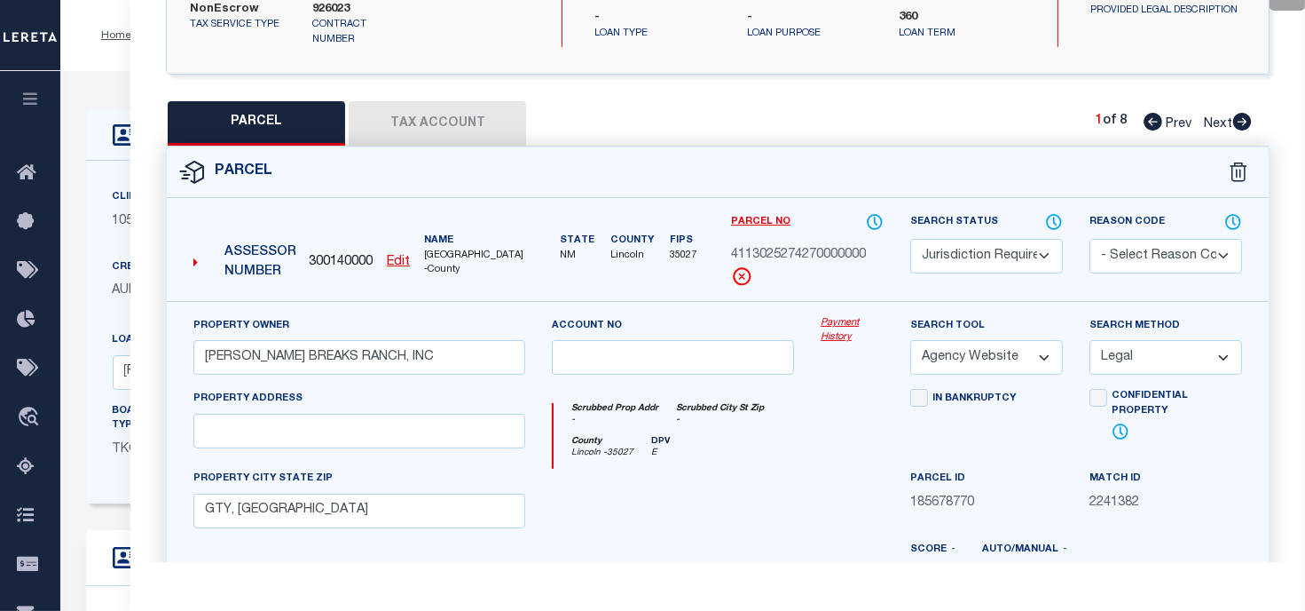
click at [782, 254] on span "4113025274270000000" at bounding box center [798, 256] width 135 height 20
click at [781, 254] on span "4113025274270000000" at bounding box center [798, 256] width 135 height 20
copy span "4113025274270000000"
